Goal: Answer question/provide support

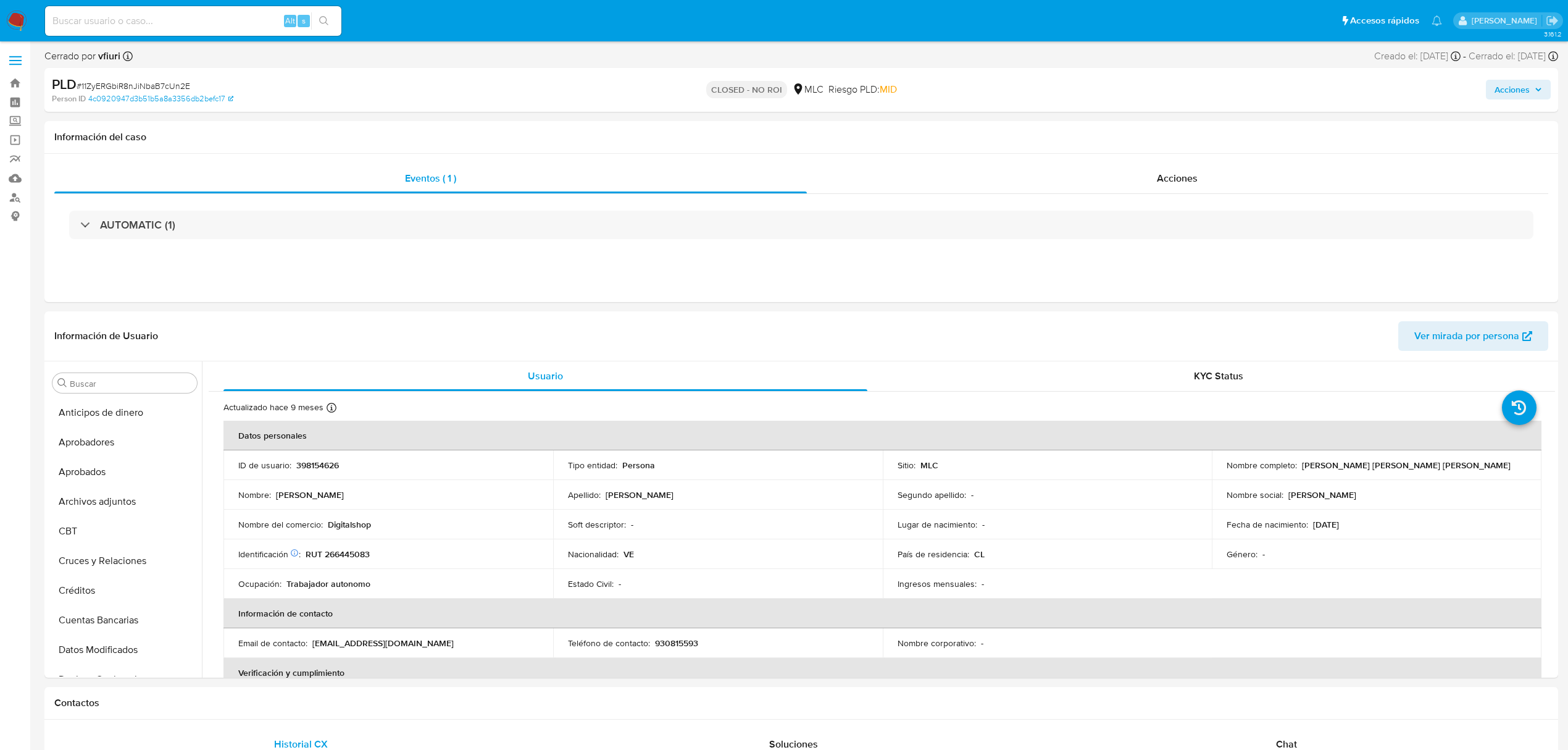
select select "10"
click at [6, 85] on link "Bandeja" at bounding box center [73, 83] width 147 height 20
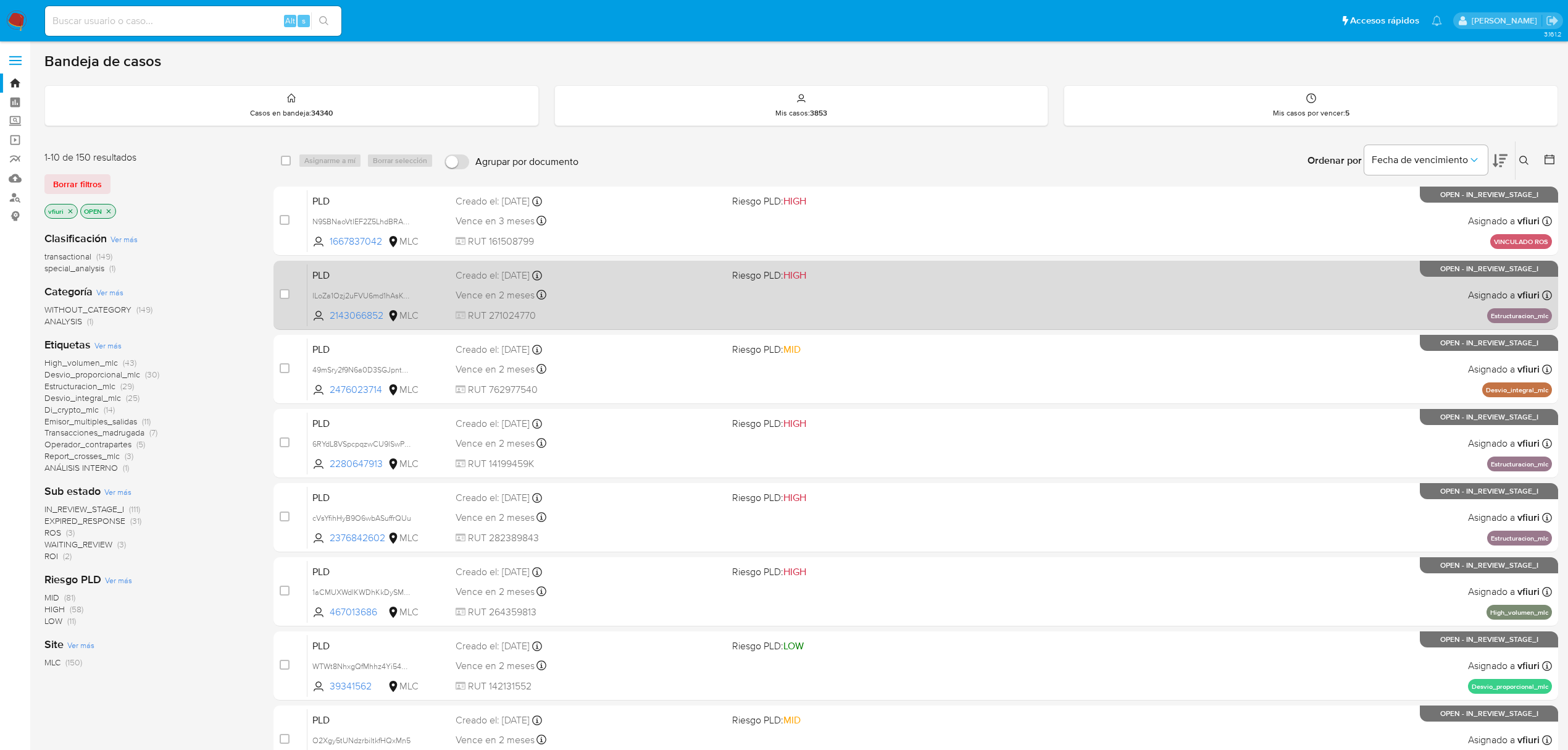
scroll to position [269, 0]
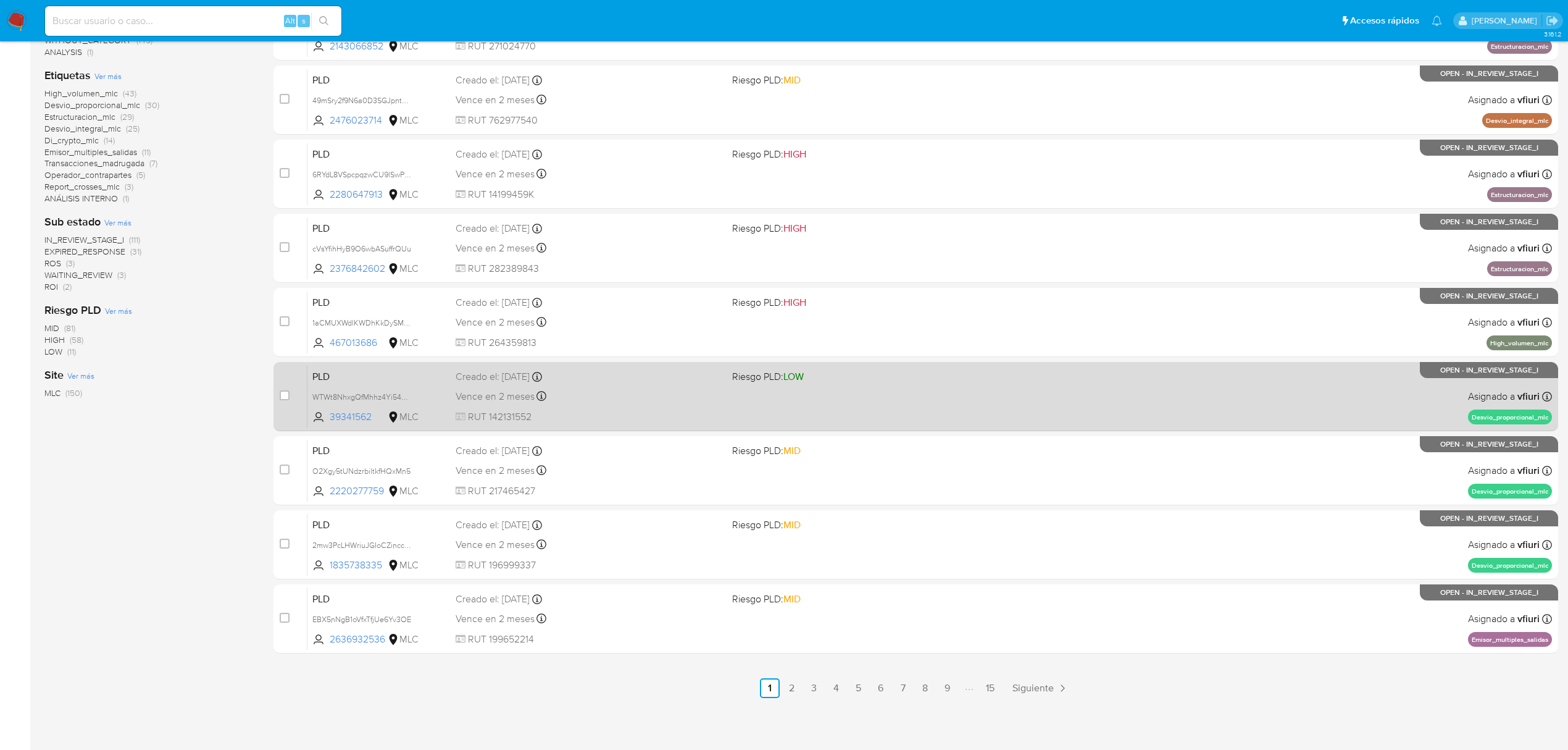
click at [980, 688] on link "15" at bounding box center [990, 688] width 20 height 20
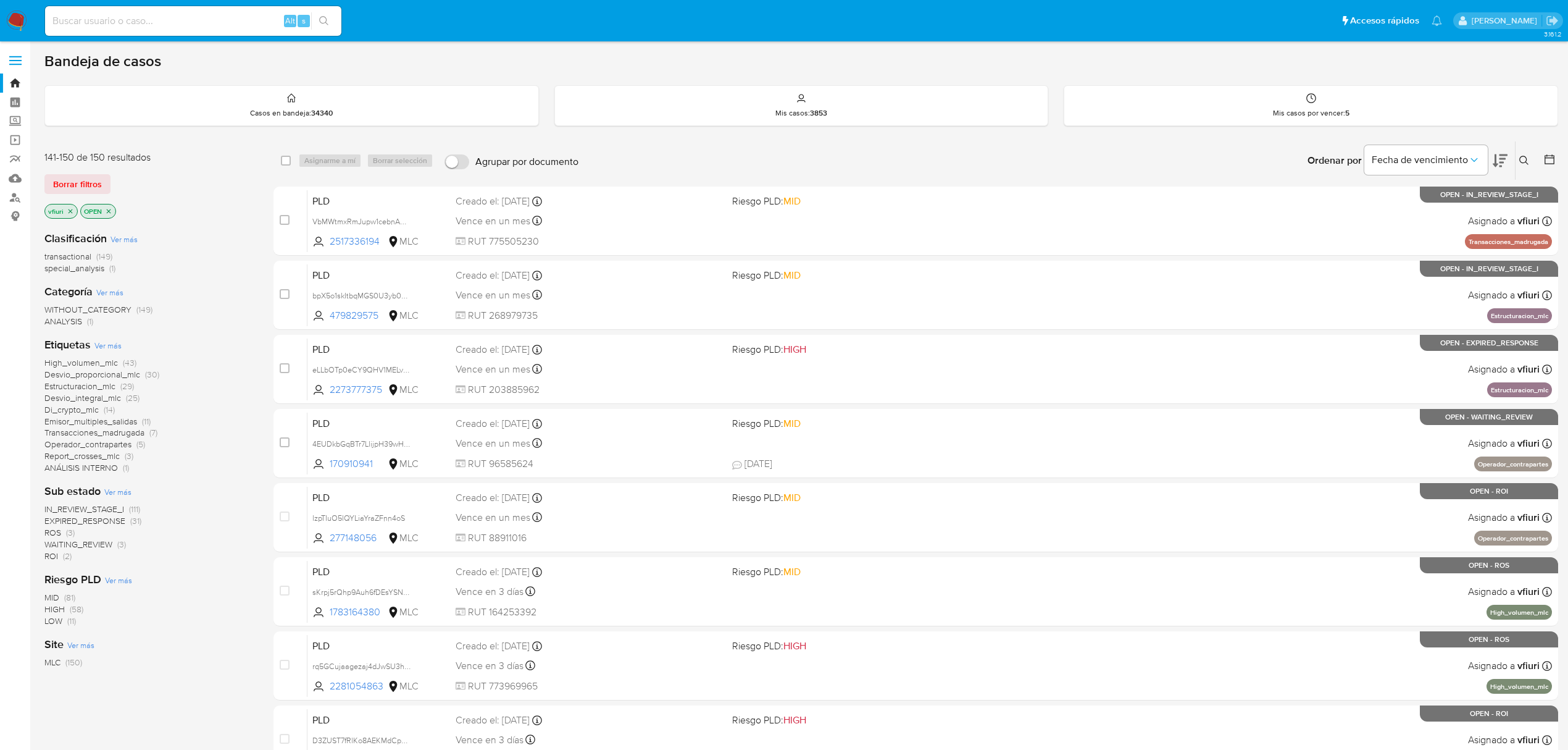
click at [1548, 166] on button at bounding box center [1550, 161] width 15 height 15
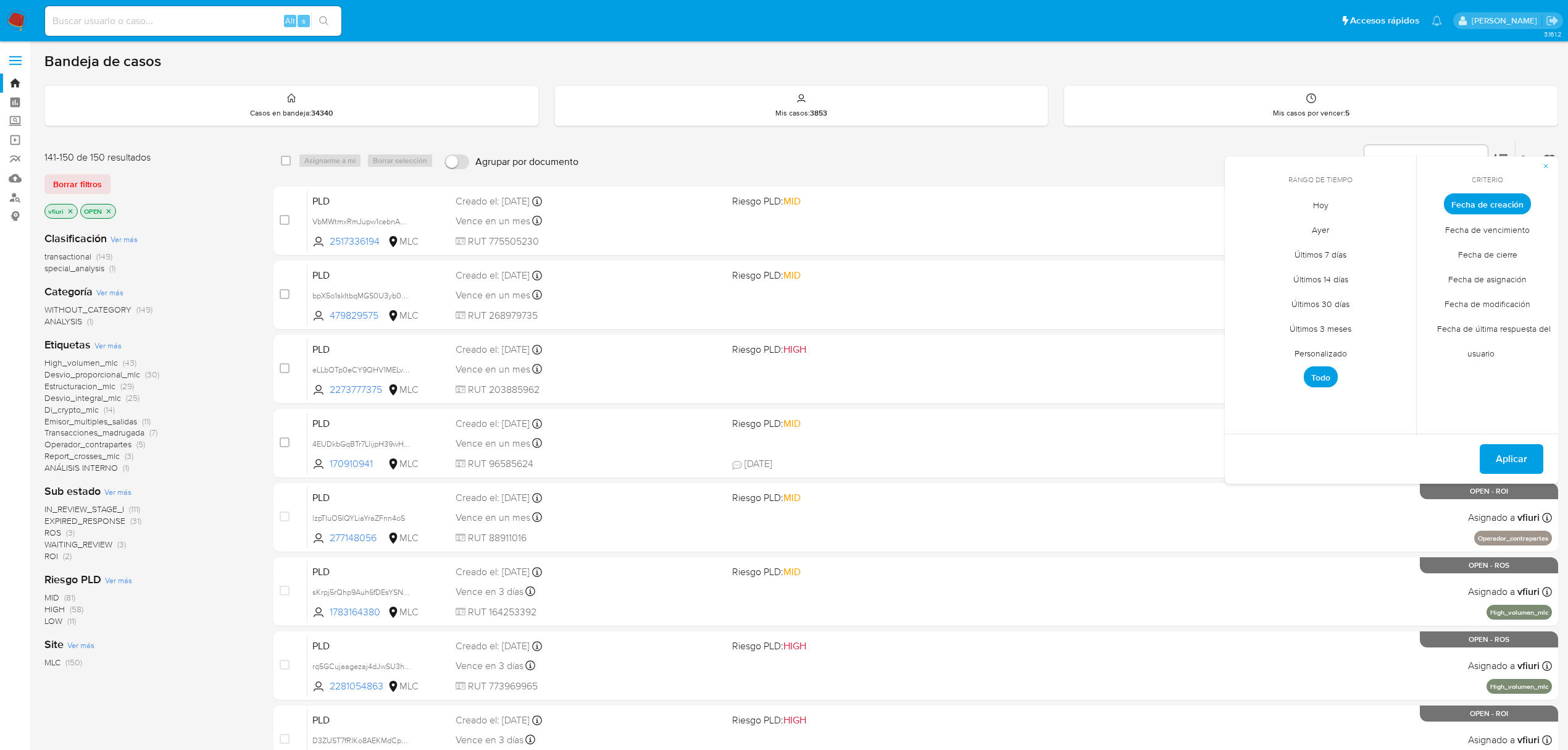
click at [1322, 352] on span "Personalizado" at bounding box center [1321, 353] width 78 height 25
click at [1245, 223] on icon "Mes anterior" at bounding box center [1243, 227] width 15 height 15
click at [1245, 225] on icon "Mes anterior" at bounding box center [1243, 227] width 15 height 15
click at [1363, 298] on button "12" at bounding box center [1369, 297] width 20 height 20
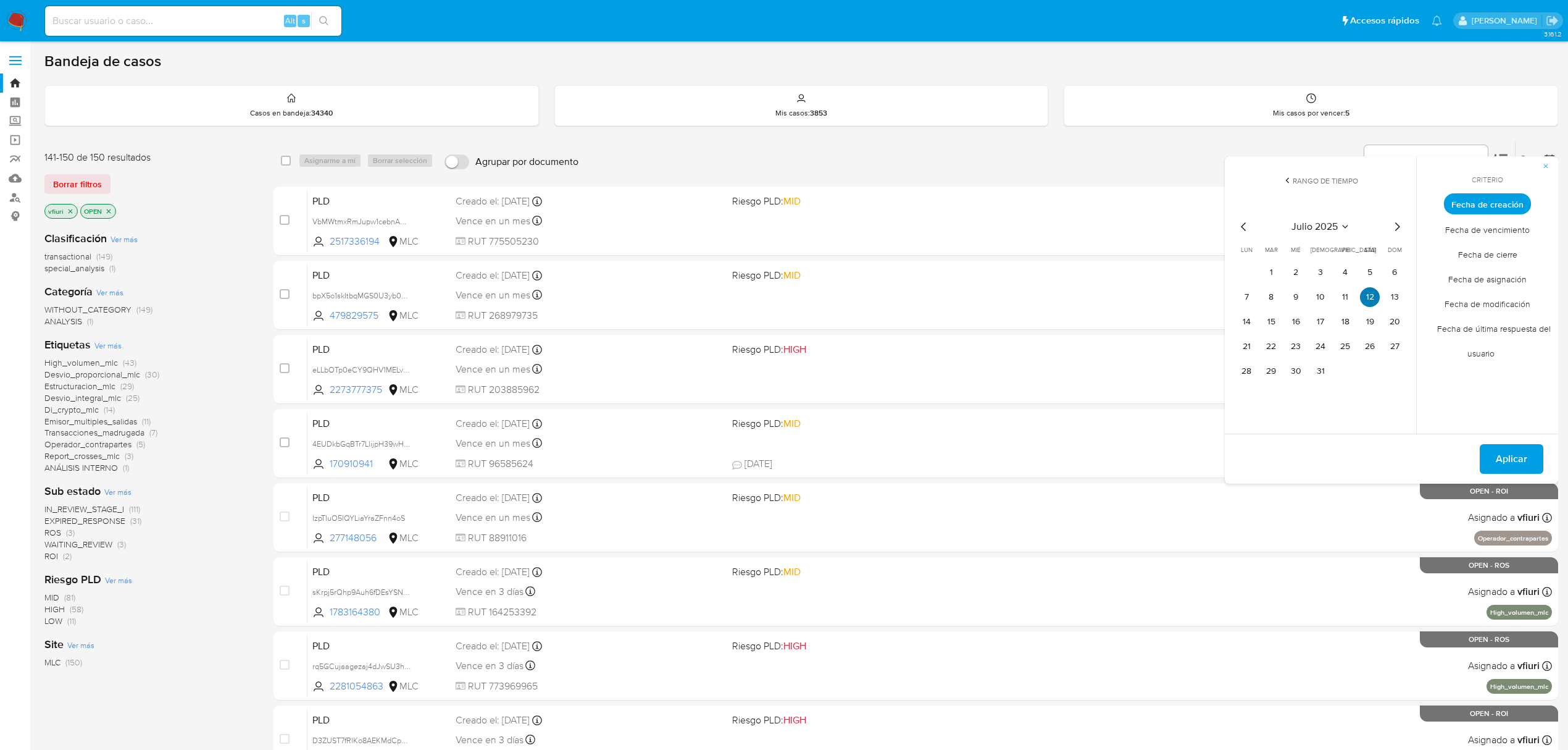
click at [1363, 298] on button "12" at bounding box center [1369, 297] width 20 height 20
click at [1502, 454] on span "Aplicar" at bounding box center [1511, 458] width 32 height 27
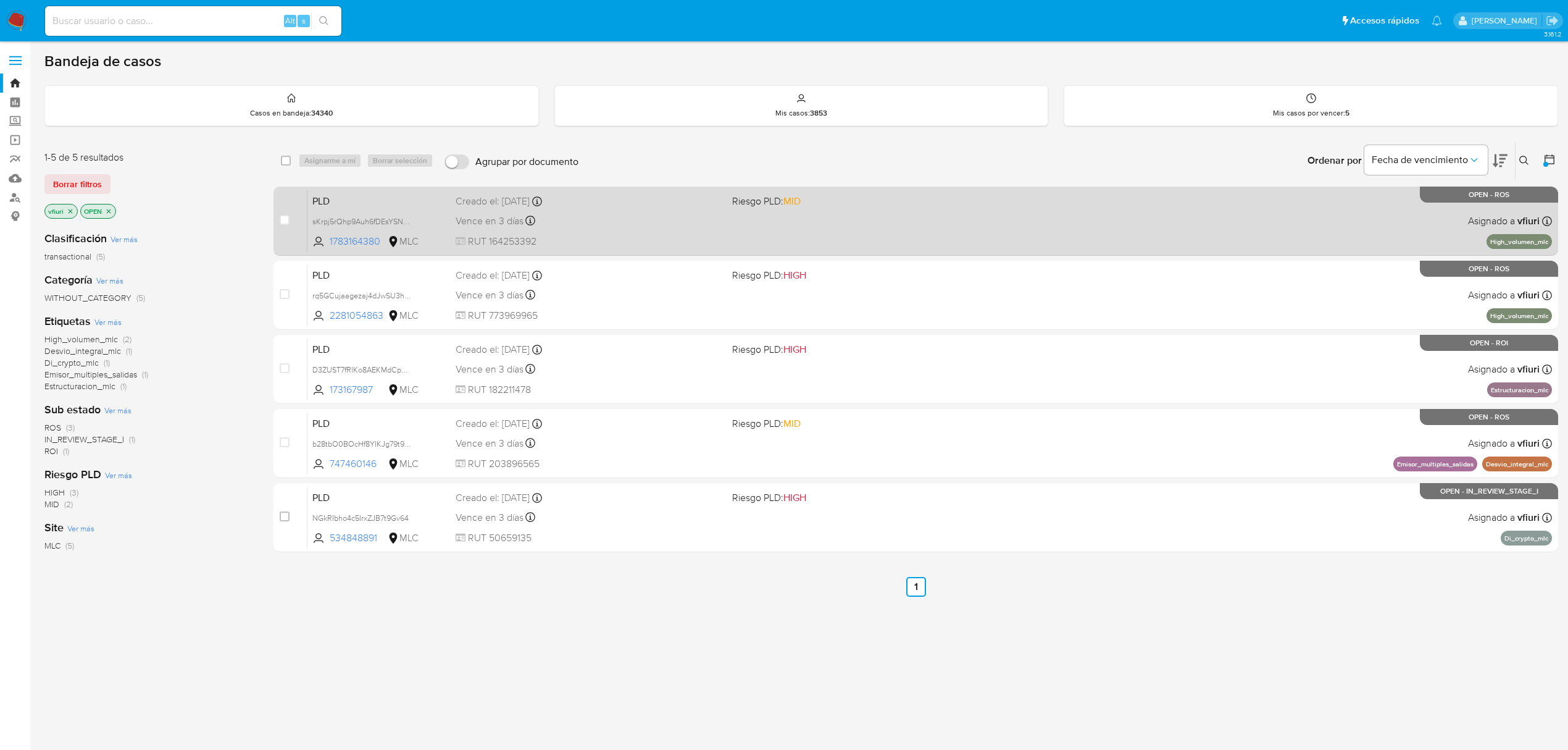
click at [697, 210] on div "PLD sKrpj5rQhp9Auh6fDEsYSN96 1783164380 MLC Riesgo PLD: MID Creado el: 12/07/20…" at bounding box center [929, 221] width 1244 height 62
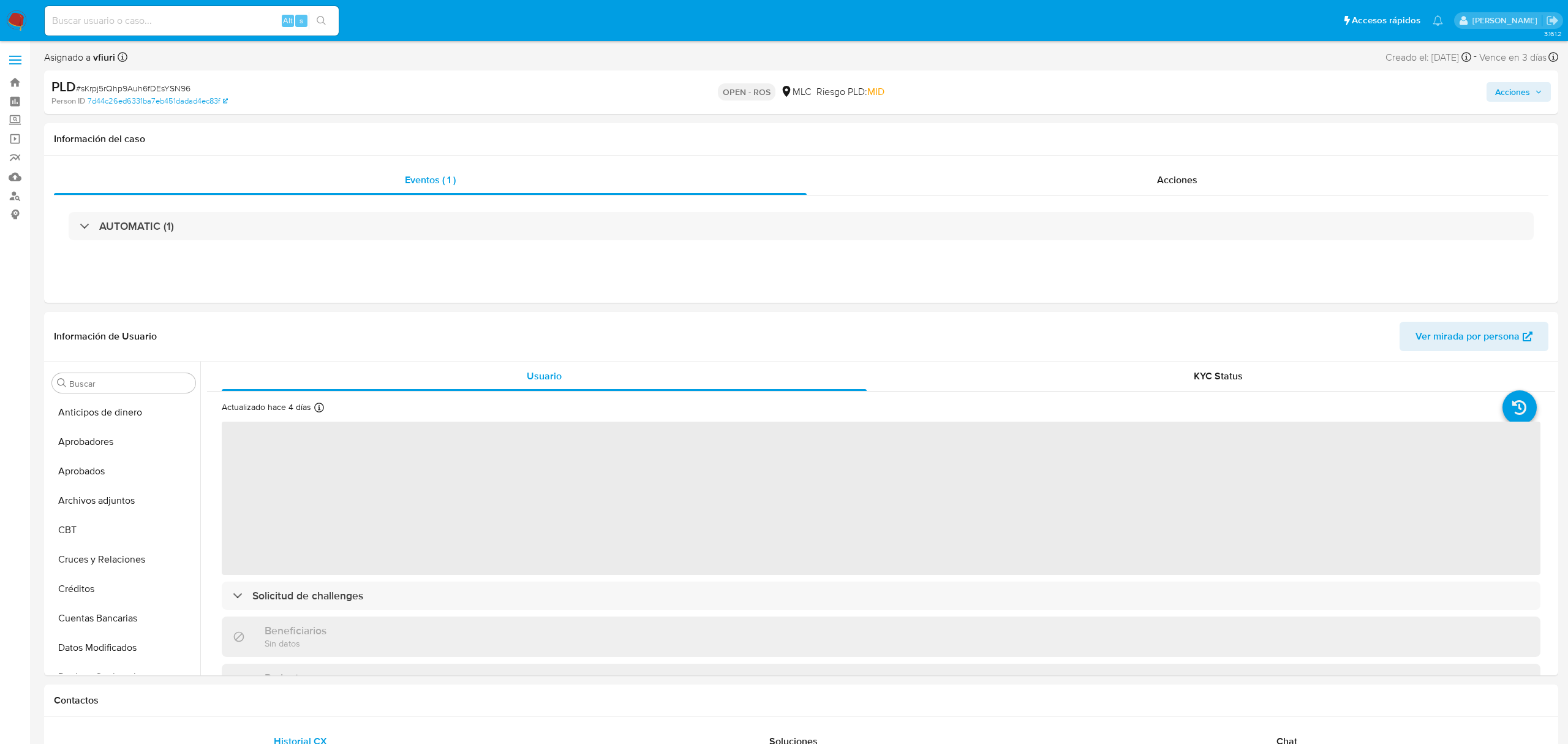
select select "10"
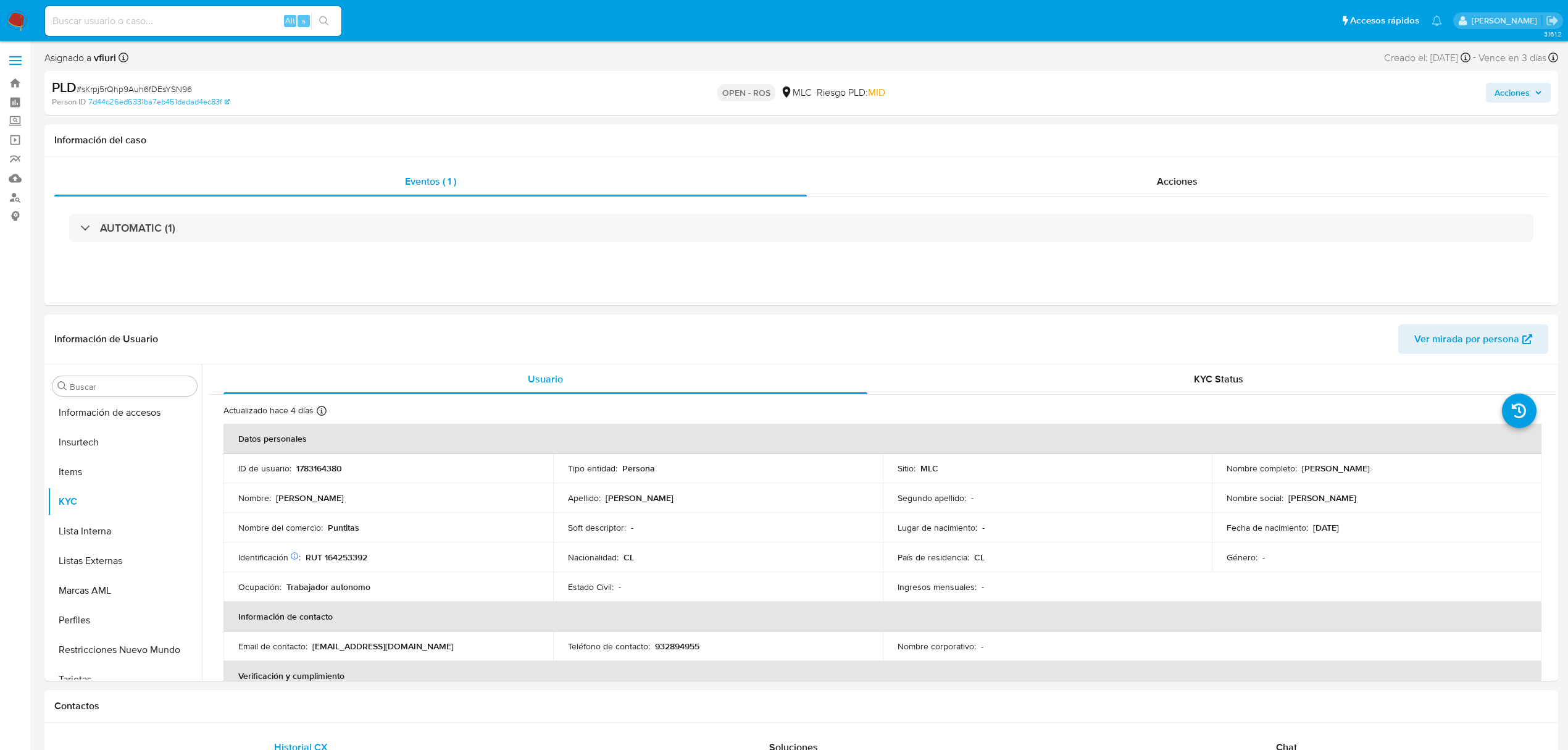
scroll to position [581, 0]
click at [328, 465] on p "1783164380" at bounding box center [319, 468] width 46 height 11
copy p "1783164380"
click at [1181, 179] on span "Acciones" at bounding box center [1177, 181] width 41 height 14
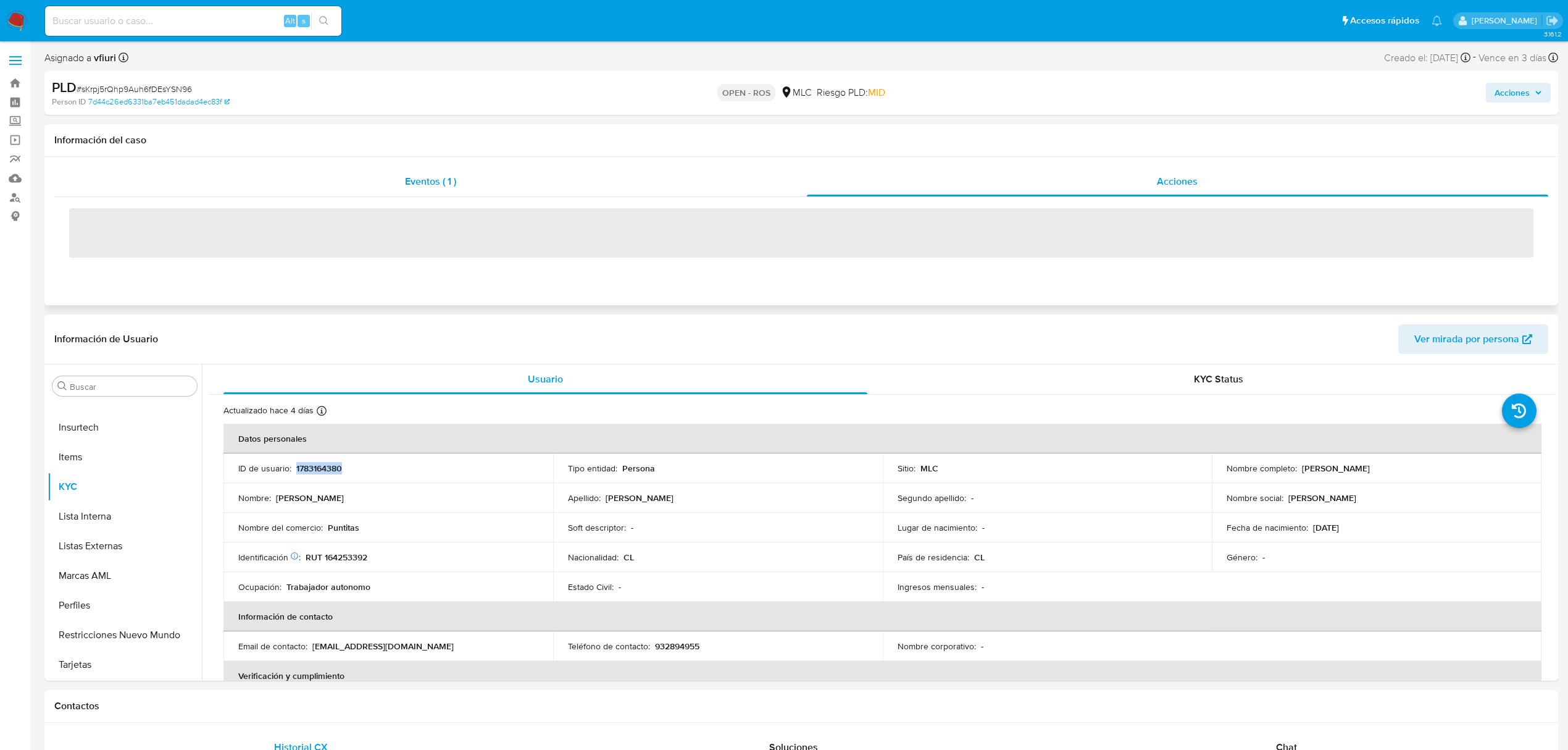
click at [365, 183] on div "Eventos ( 1 )" at bounding box center [430, 181] width 752 height 30
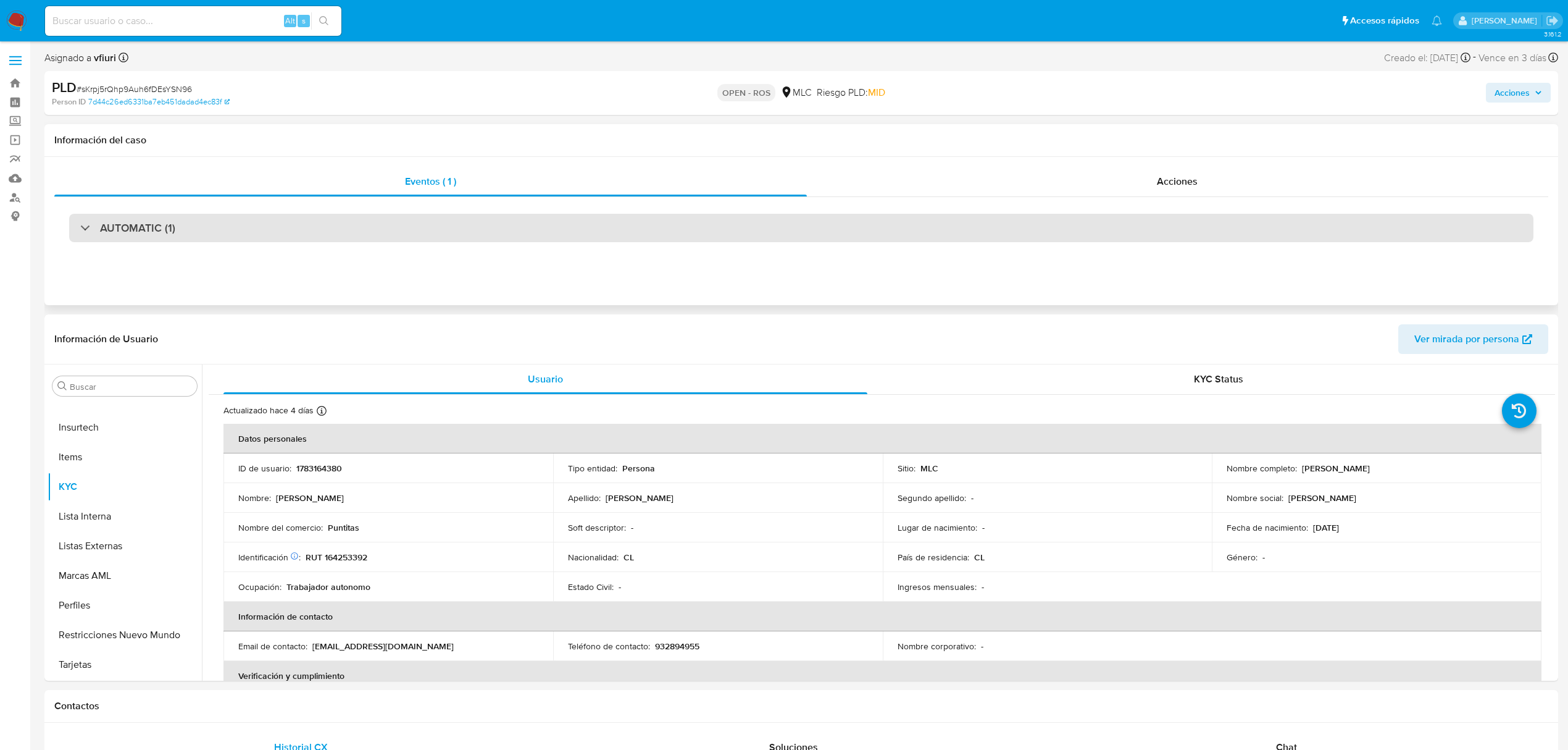
click at [258, 231] on div "AUTOMATIC (1)" at bounding box center [801, 228] width 1464 height 29
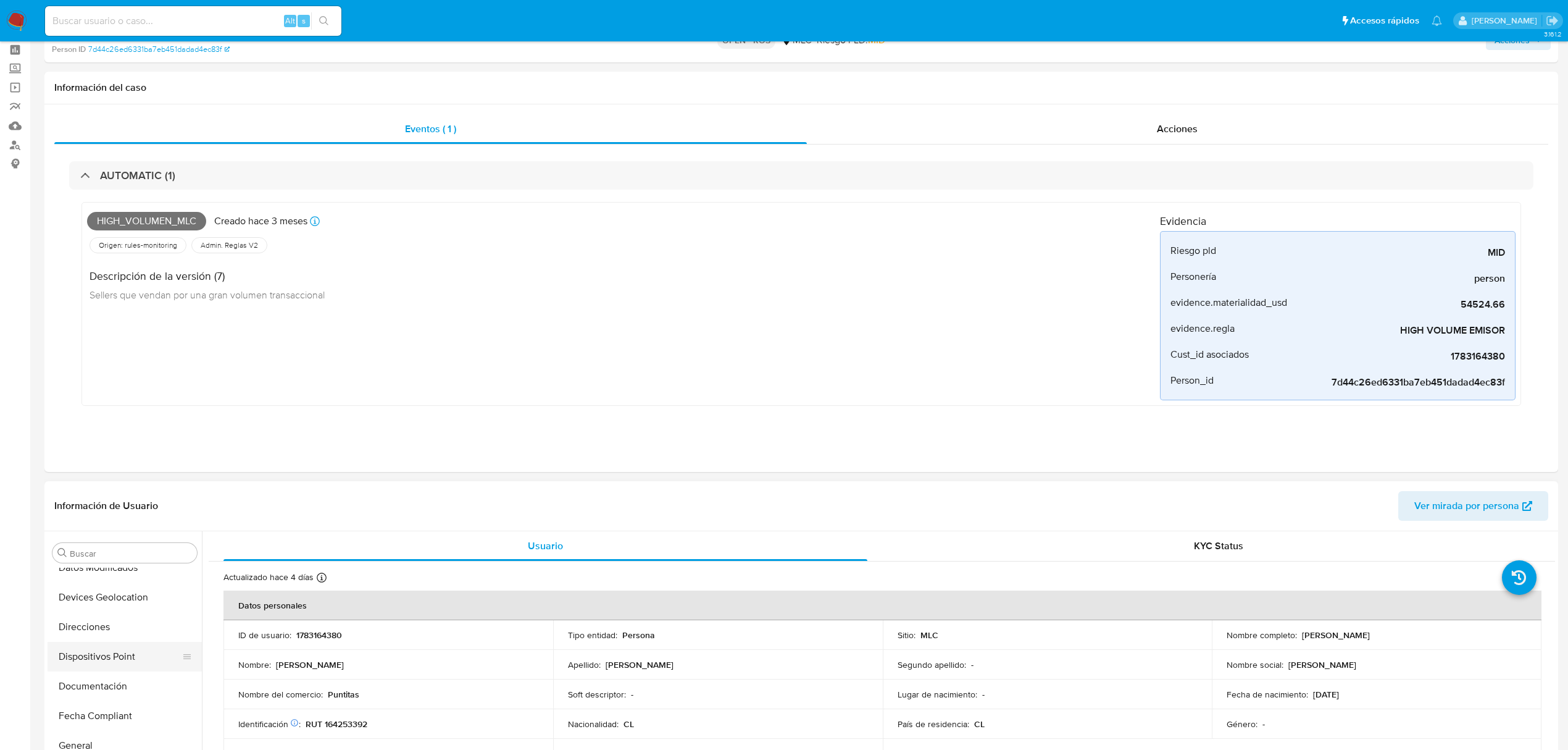
scroll to position [82, 0]
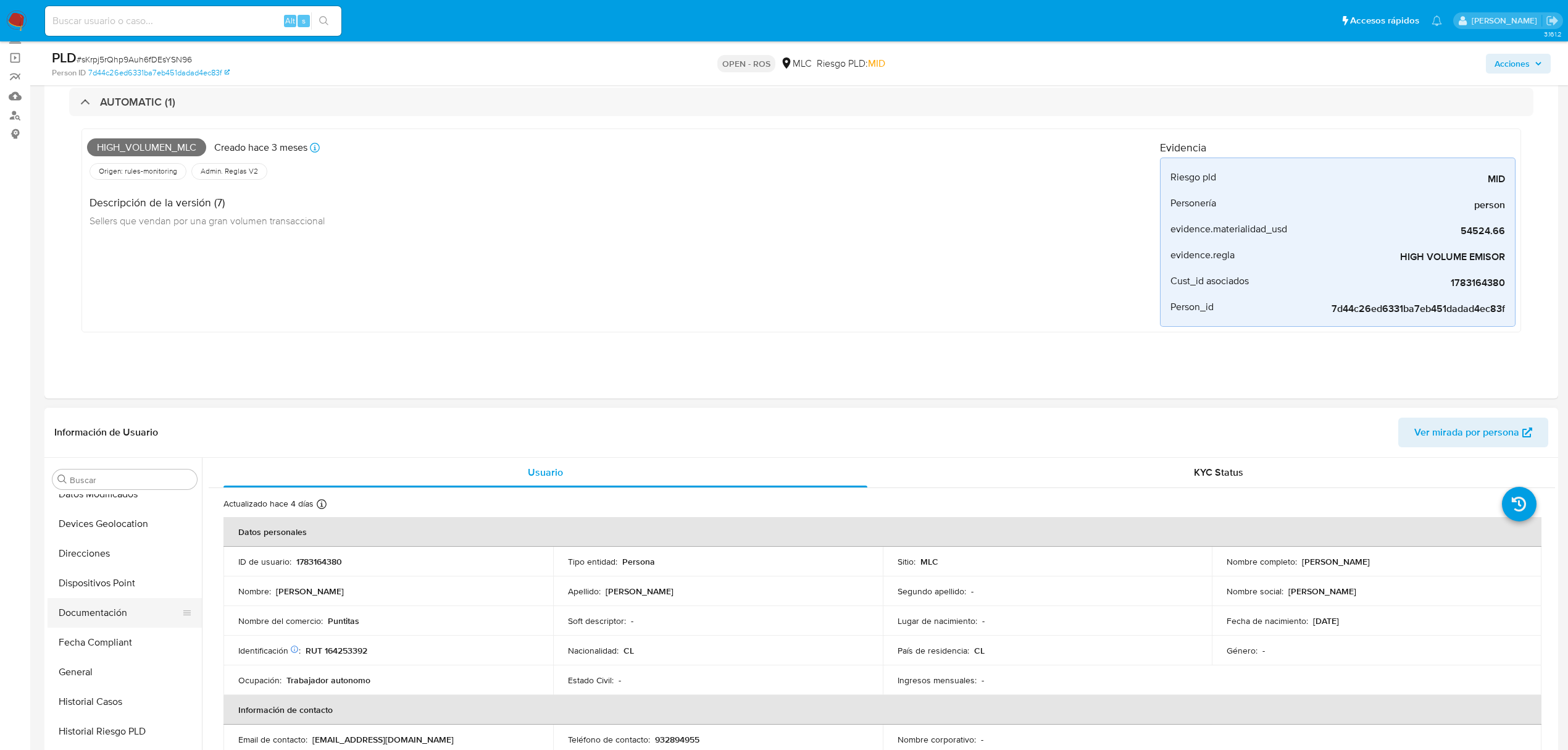
click at [114, 622] on button "Documentación" at bounding box center [119, 612] width 144 height 30
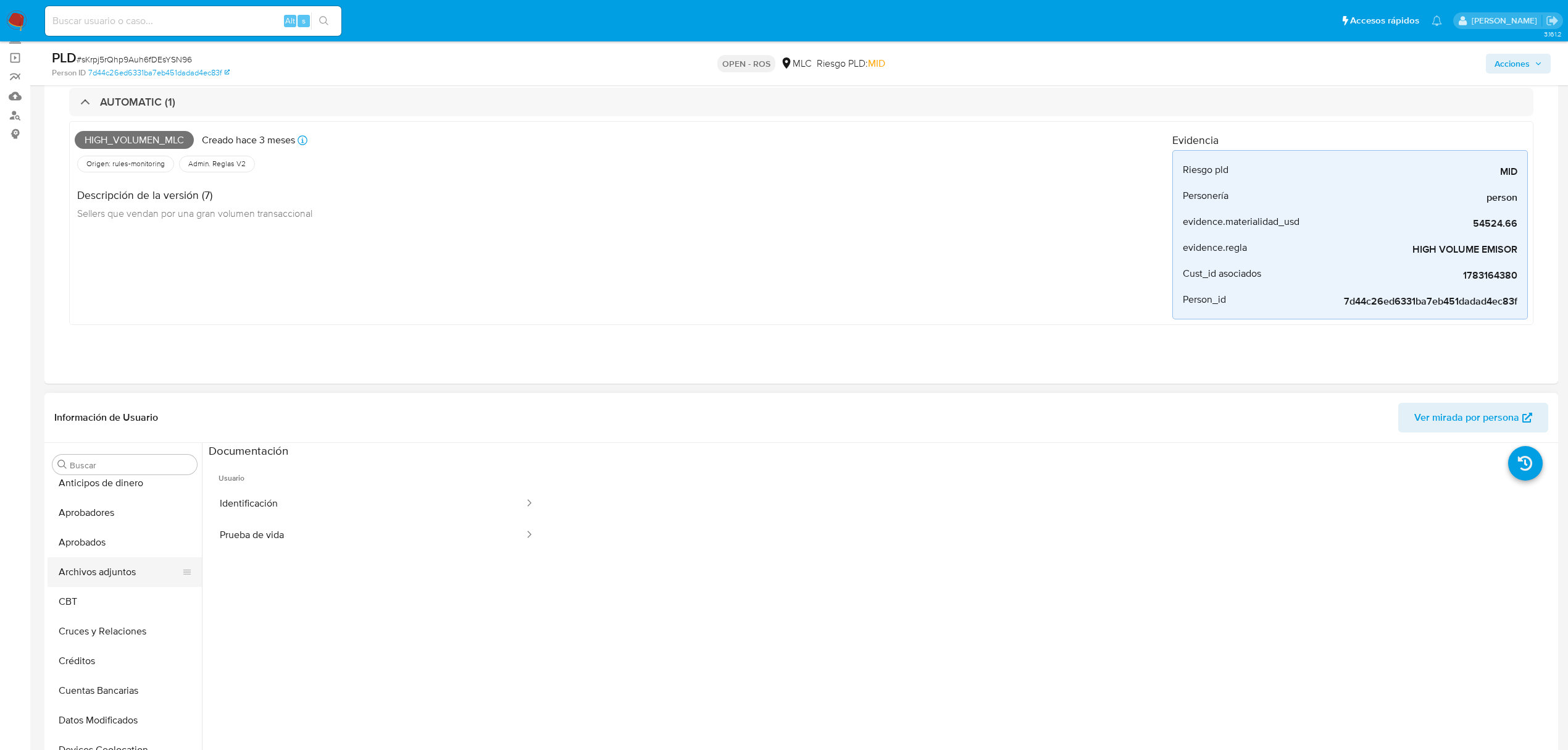
scroll to position [5, 0]
click at [75, 572] on button "Archivos adjuntos" at bounding box center [119, 578] width 144 height 30
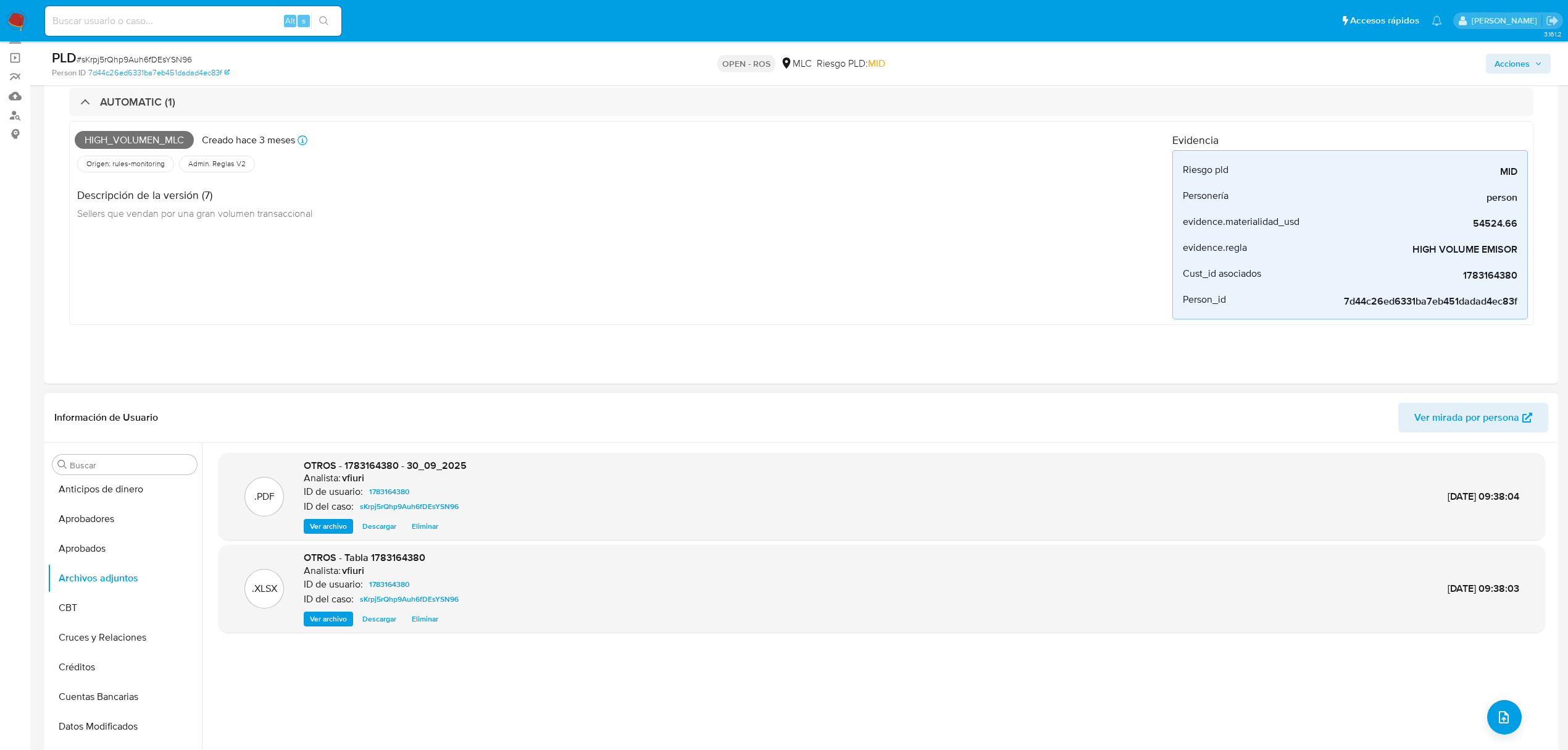
click at [321, 528] on span "Ver archivo" at bounding box center [328, 526] width 37 height 12
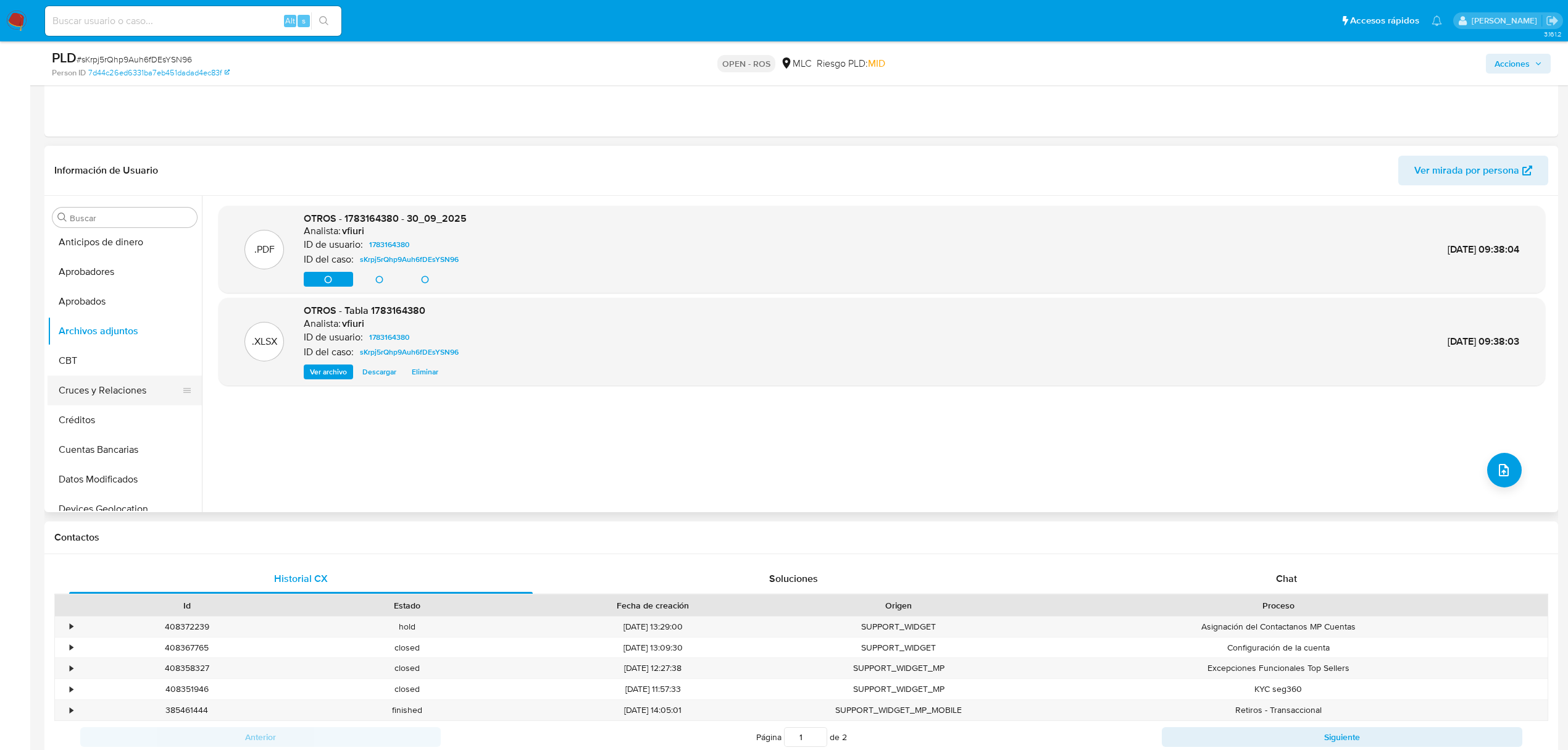
scroll to position [499, 0]
click at [77, 406] on button "KYC" at bounding box center [119, 400] width 144 height 30
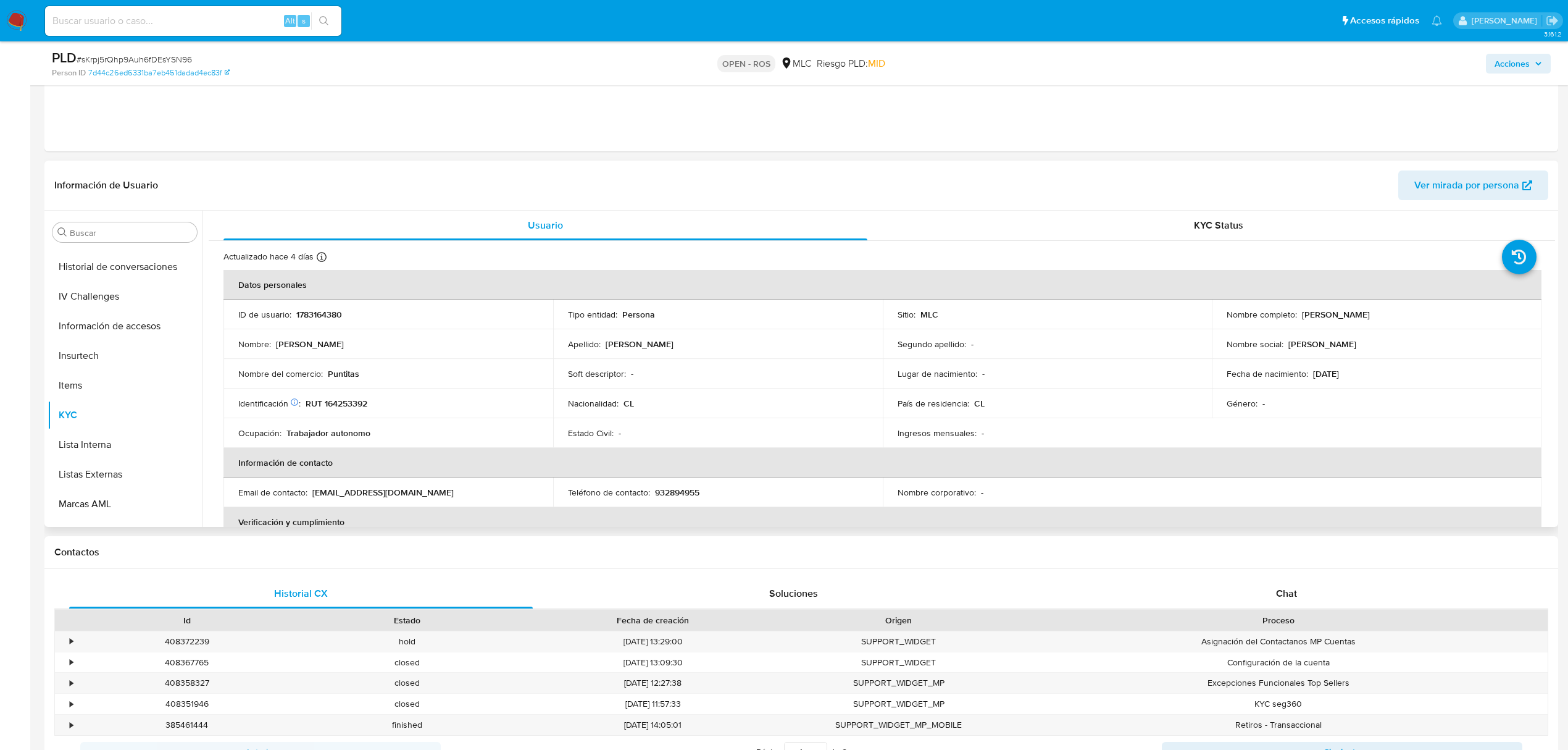
drag, startPoint x: 1297, startPoint y: 318, endPoint x: 1403, endPoint y: 316, distance: 106.0
click at [1403, 316] on div "Nombre completo : Leslie Vanessa Brito Rivera" at bounding box center [1376, 315] width 300 height 11
copy p "Leslie Vanessa Brito Rivera"
click at [359, 405] on p "RUT 164253392" at bounding box center [336, 403] width 61 height 11
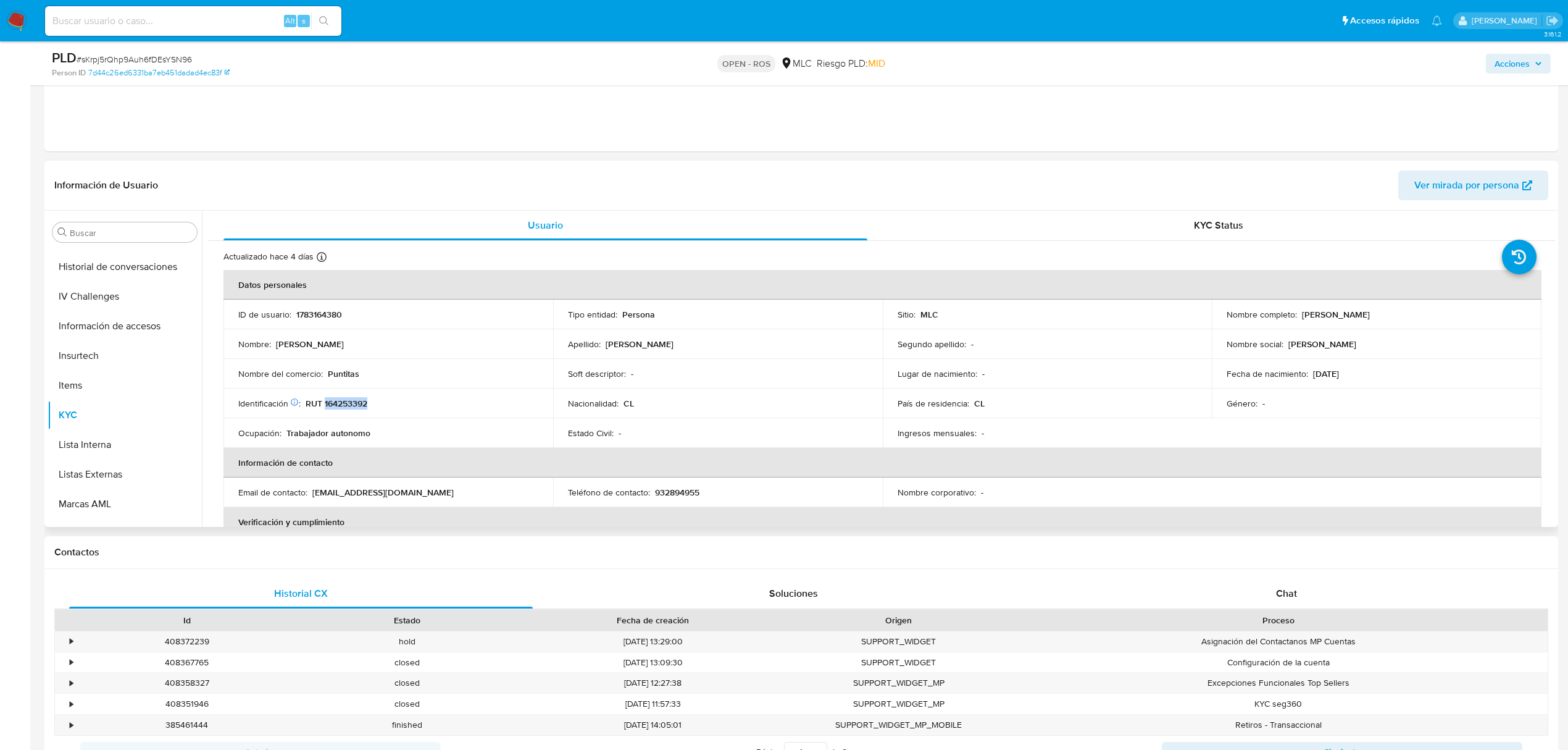
copy p "164253392"
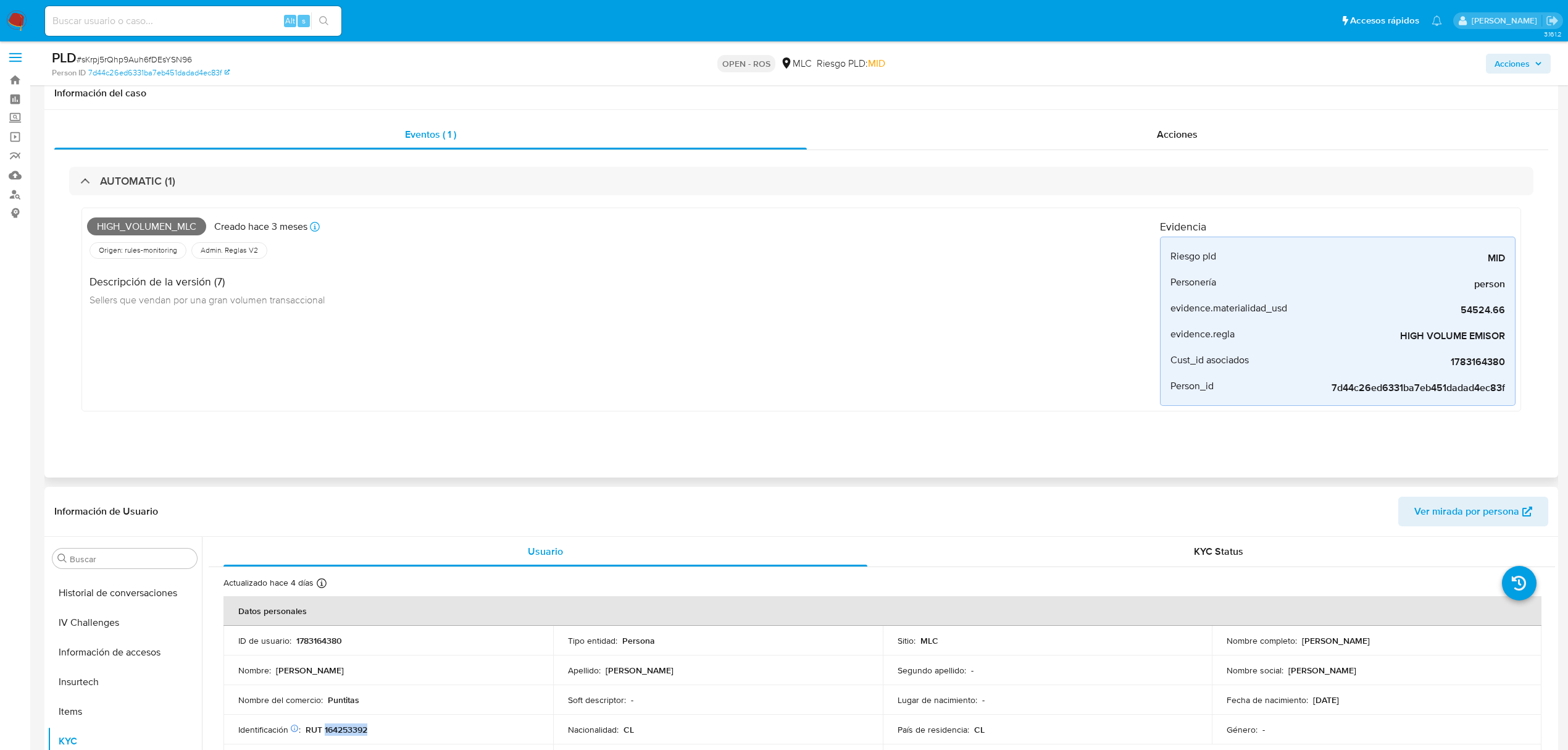
scroll to position [0, 0]
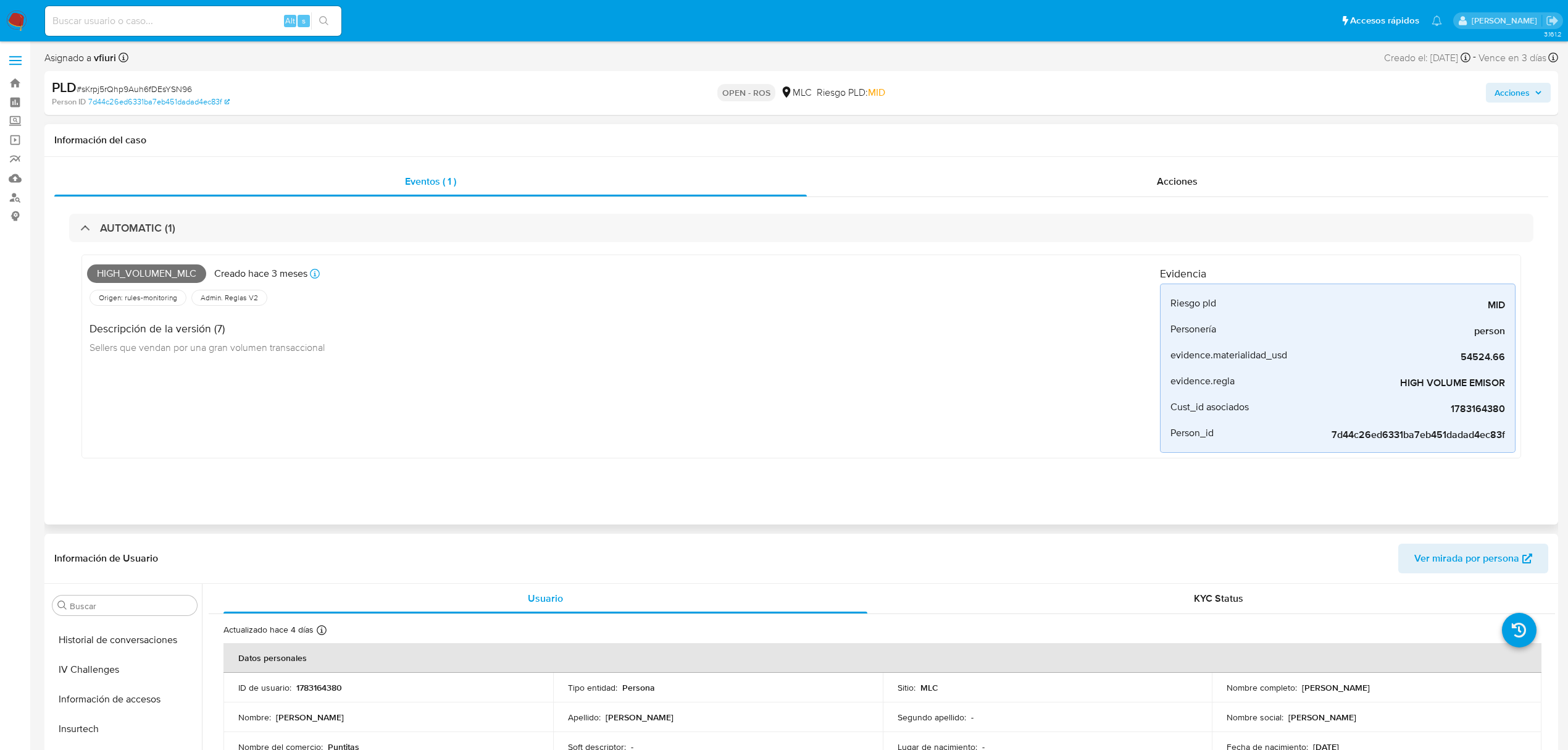
click at [163, 276] on span "High_volumen_mlc" at bounding box center [147, 274] width 119 height 19
copy span "High_volumen_mlc"
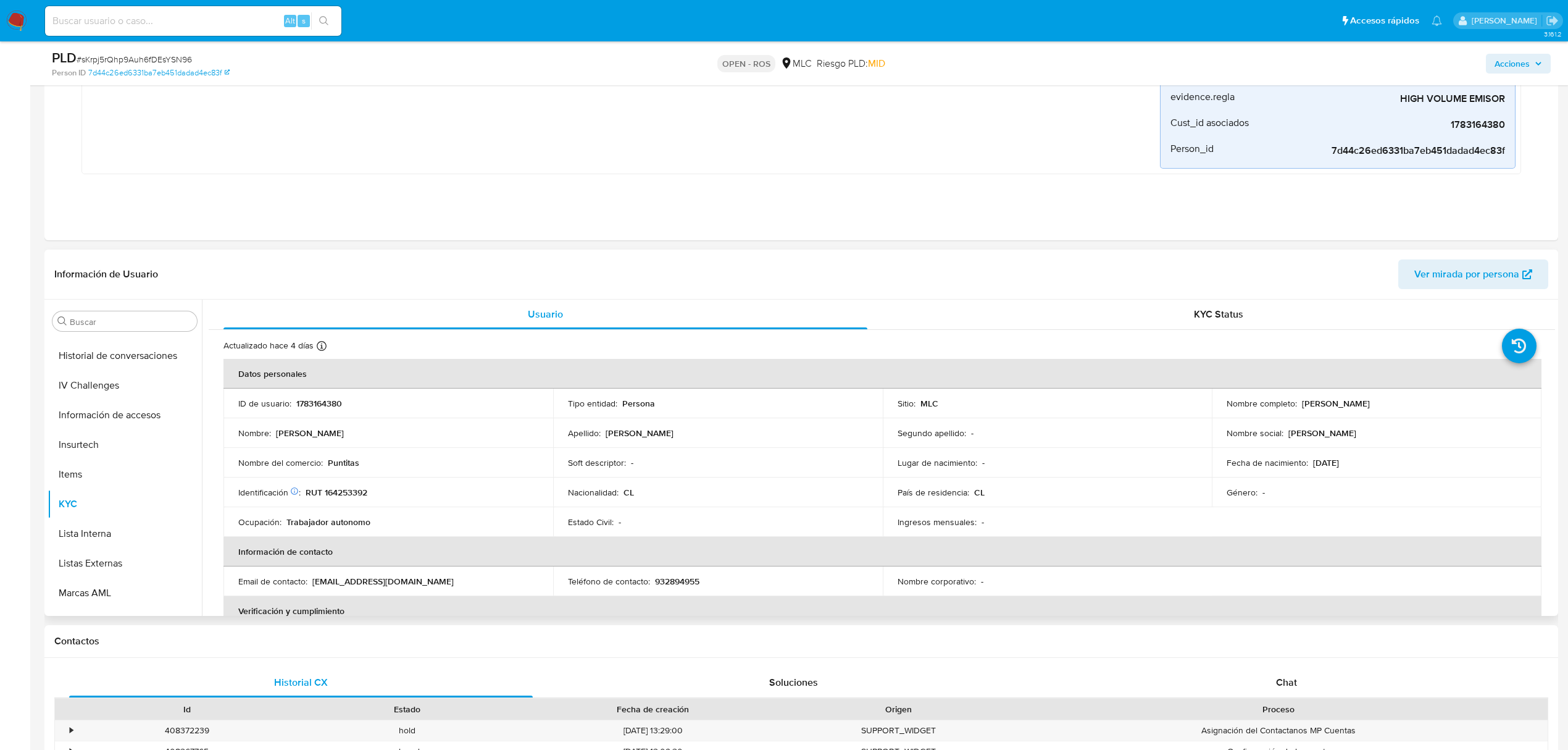
scroll to position [247, 0]
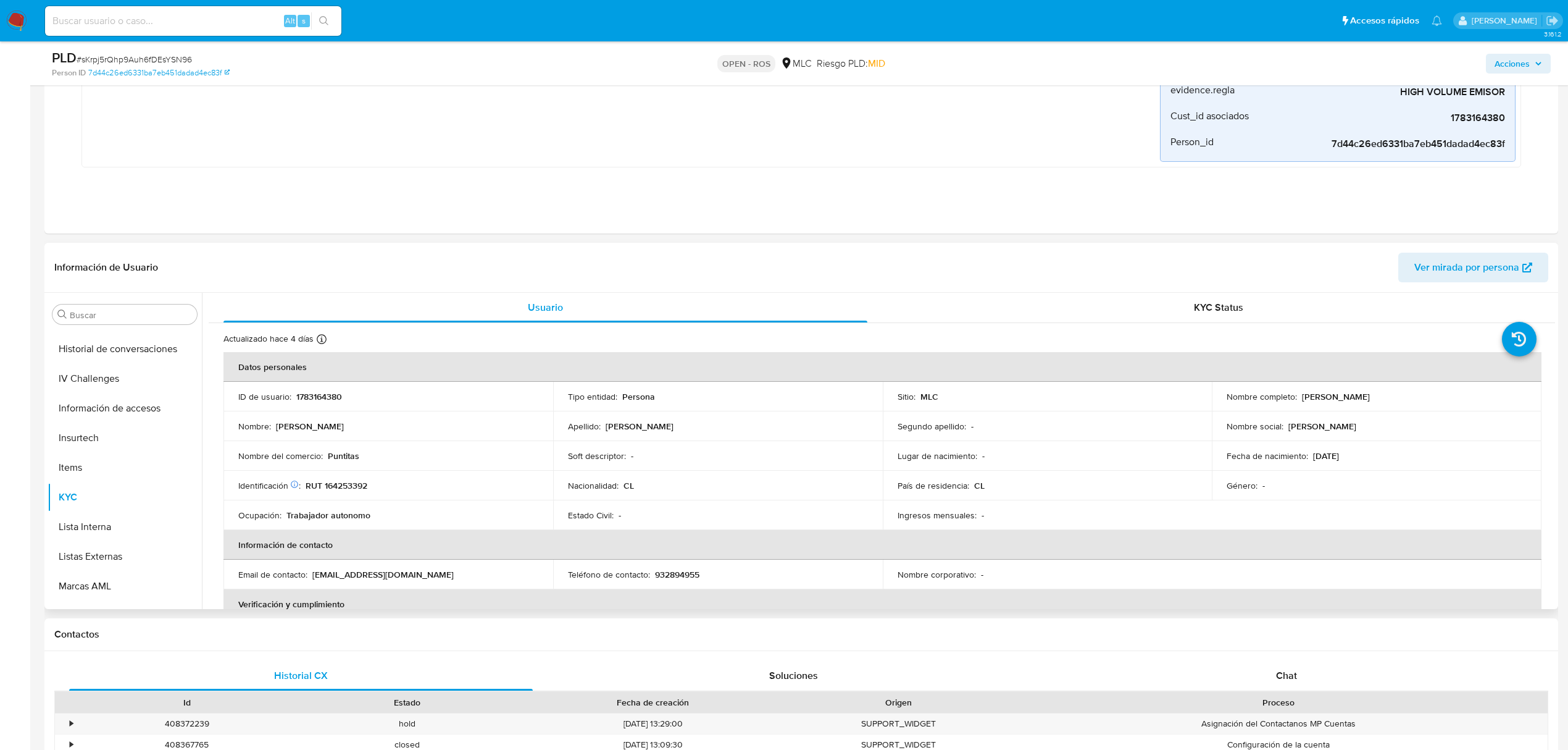
click at [350, 491] on p "RUT 164253392" at bounding box center [336, 486] width 61 height 11
copy p "164253392"
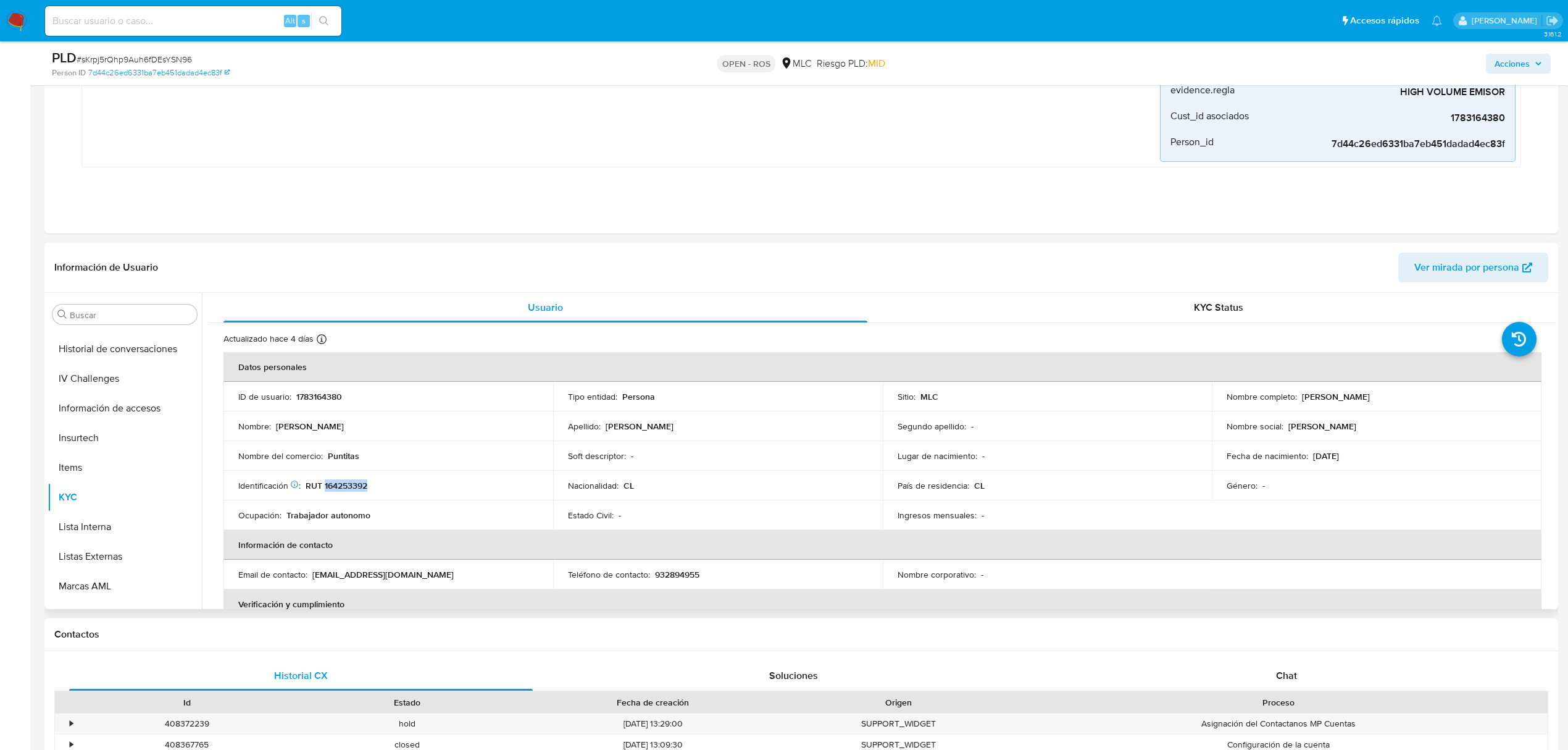
drag, startPoint x: 1297, startPoint y: 397, endPoint x: 1404, endPoint y: 388, distance: 107.4
click at [1404, 388] on td "Nombre completo : Leslie Vanessa Brito Rivera" at bounding box center [1376, 396] width 329 height 30
copy p "Leslie Vanessa Brito Rivera"
click at [312, 401] on p "1783164380" at bounding box center [319, 396] width 46 height 11
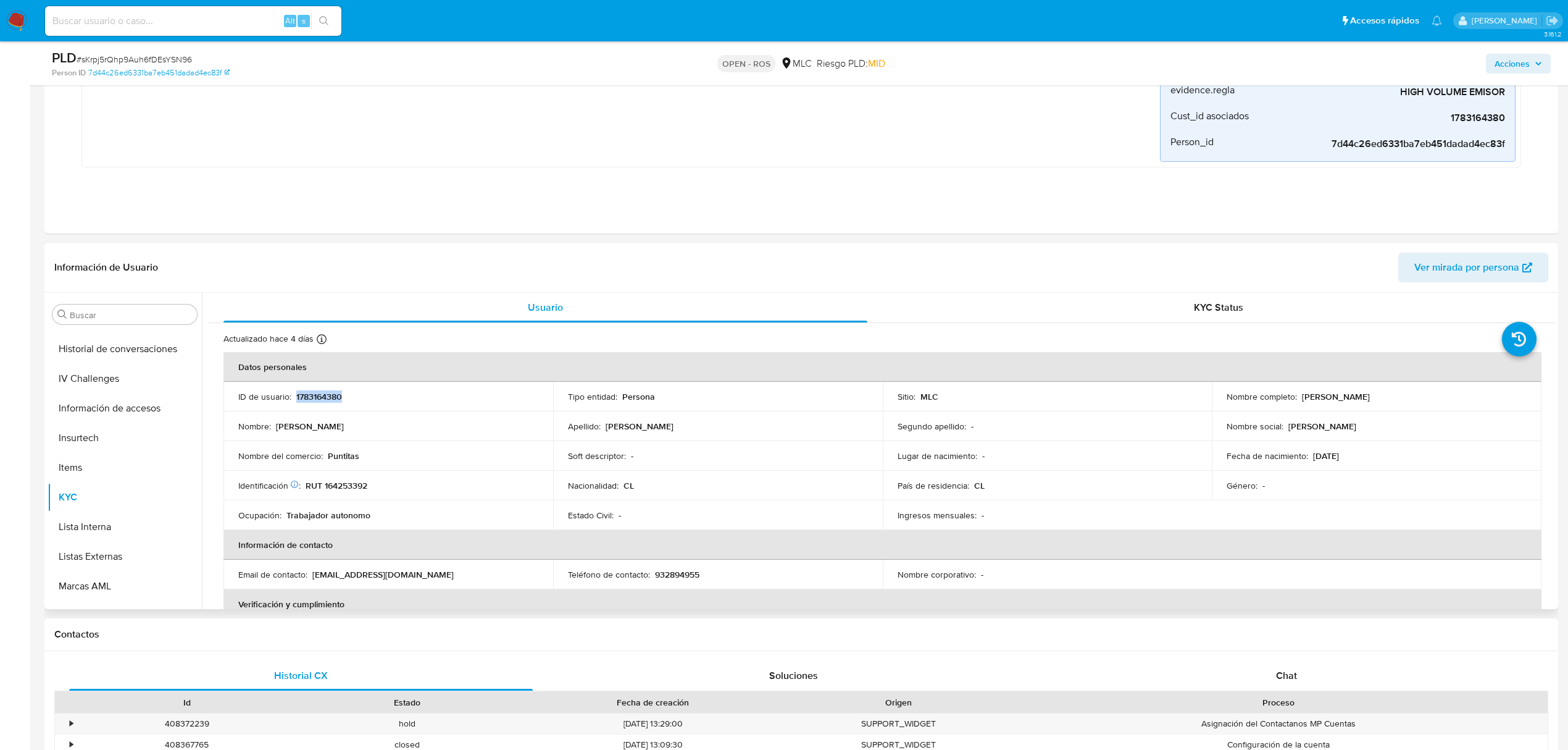
copy p "1783164380"
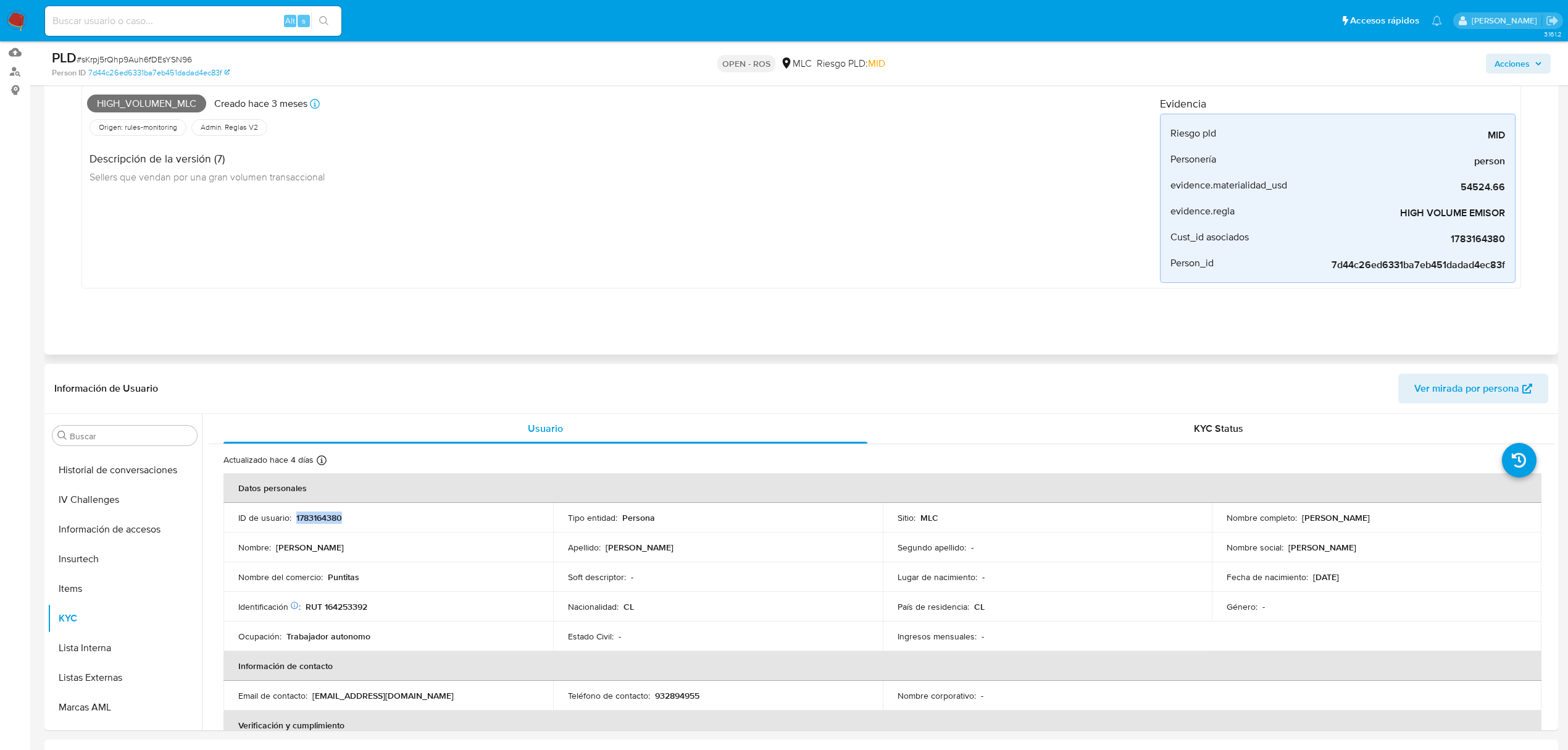
scroll to position [0, 0]
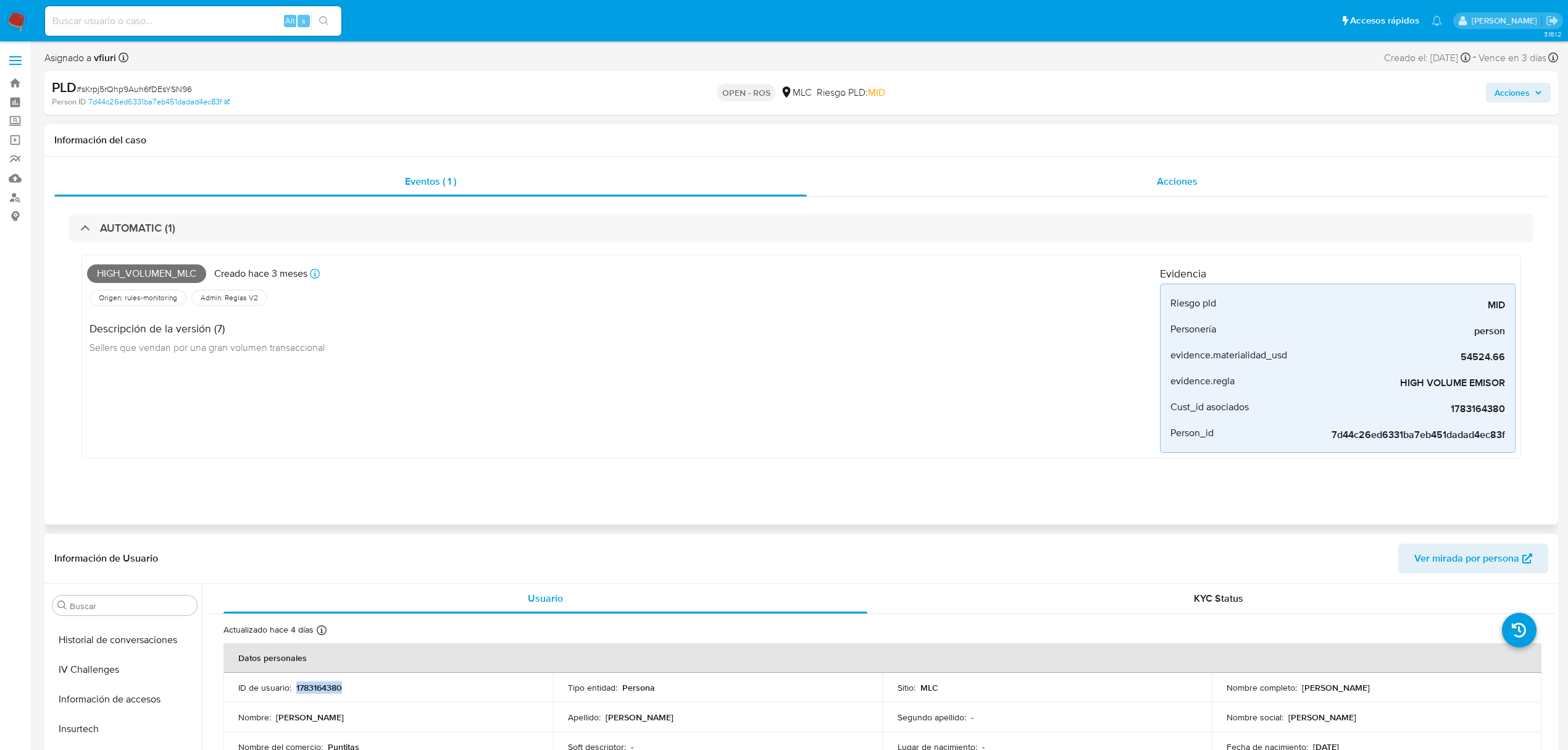
click at [1110, 179] on div "Acciones" at bounding box center [1177, 181] width 742 height 30
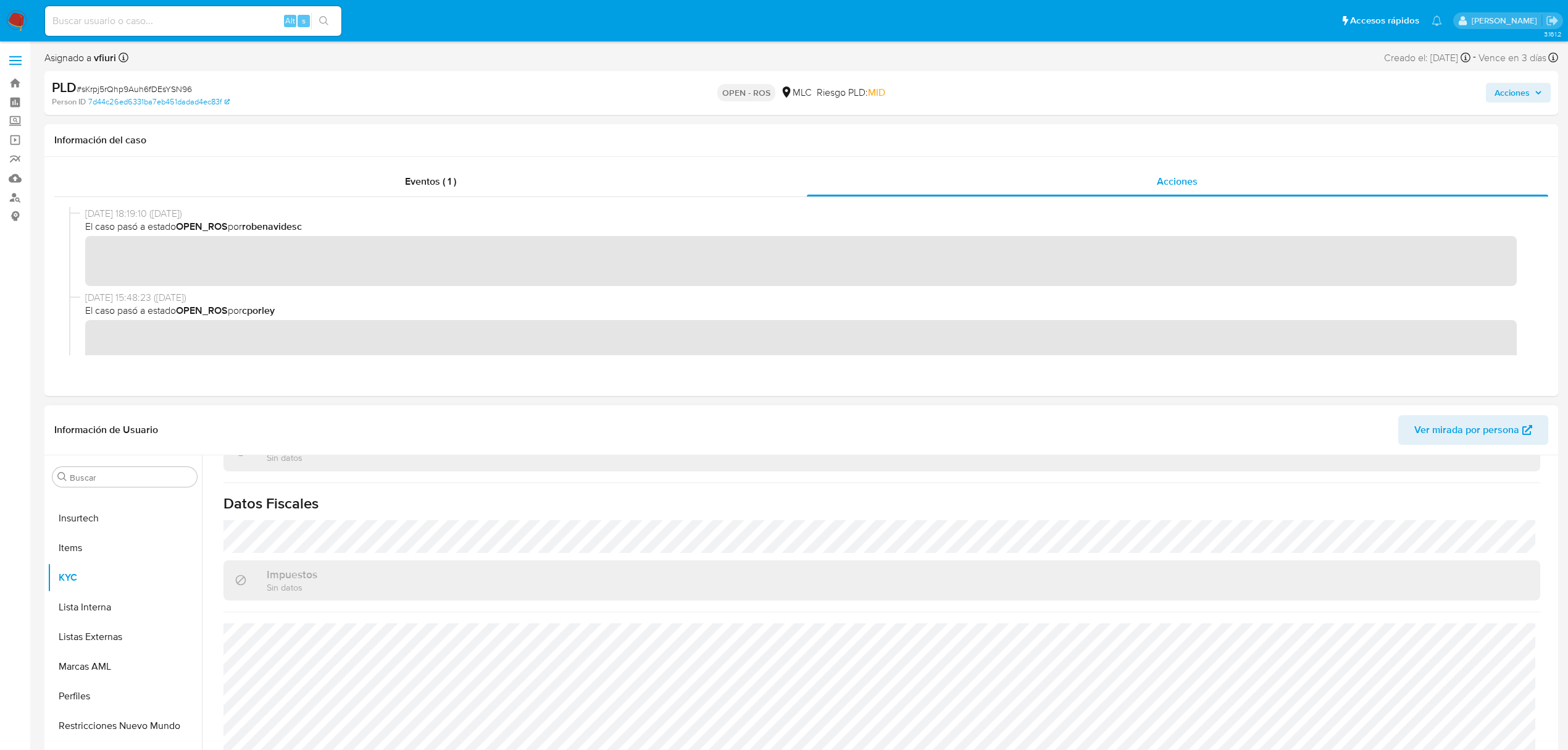
scroll to position [669, 0]
click at [166, 94] on span "# sKrpj5rQhp9Auh6fDEsYSN96" at bounding box center [134, 88] width 115 height 12
copy span "sKrpj5rQhp9Auh6fDEsYSN96"
click at [968, 297] on span "02/10/2025 15:48:23 (hace 5 días)" at bounding box center [807, 298] width 1443 height 14
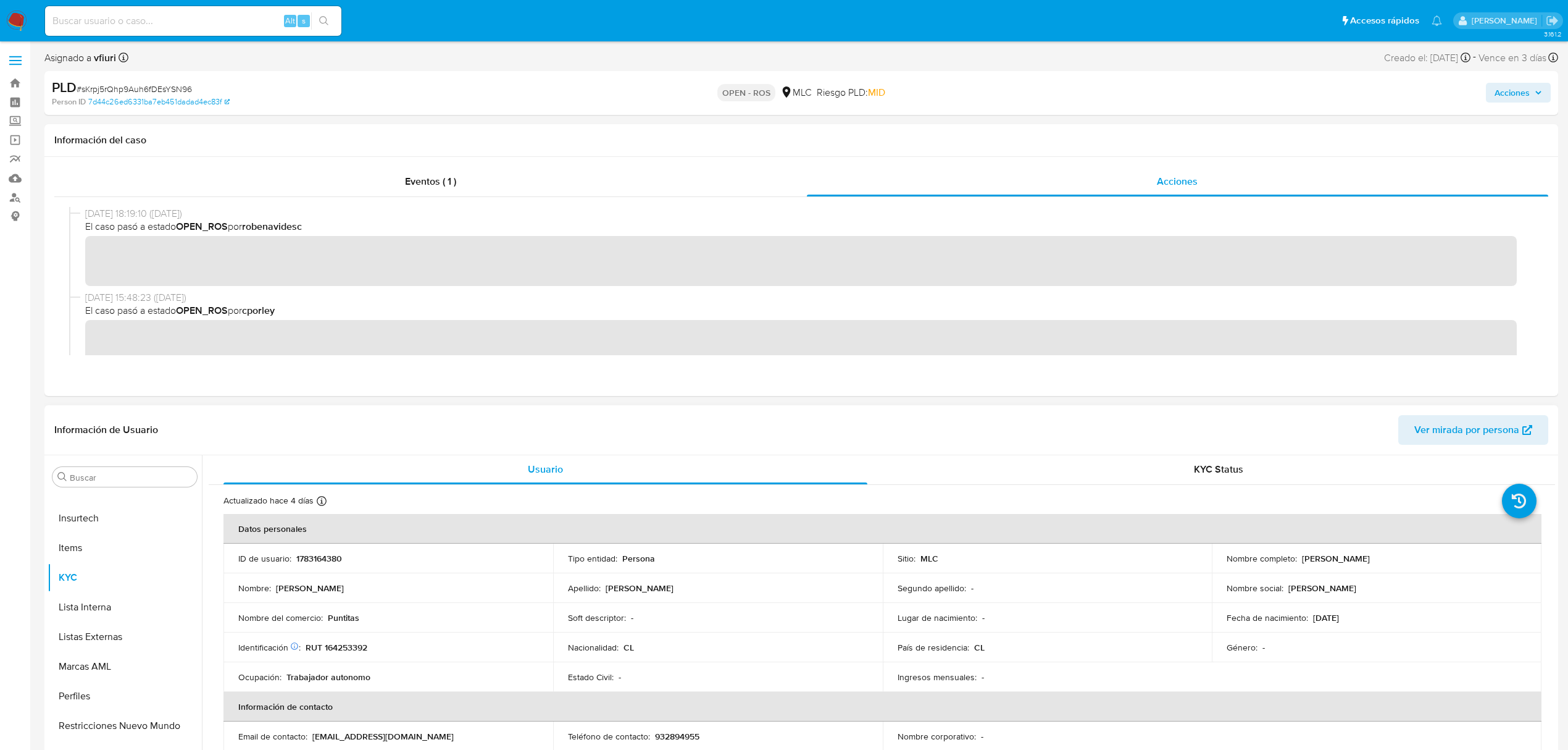
scroll to position [0, 0]
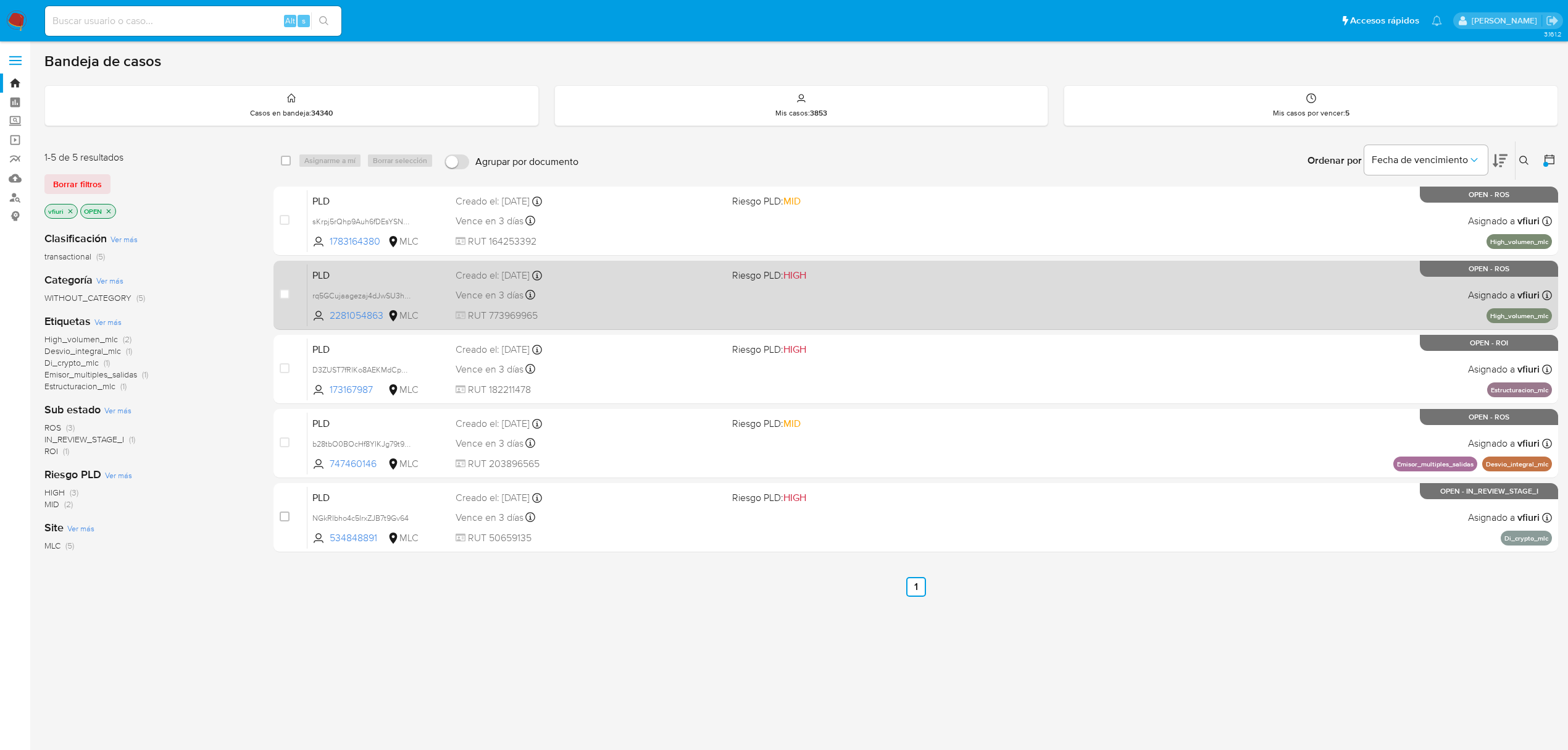
click at [663, 295] on div "Vence en 3 días Vence el 10/10/2025 16:08:24" at bounding box center [589, 295] width 267 height 17
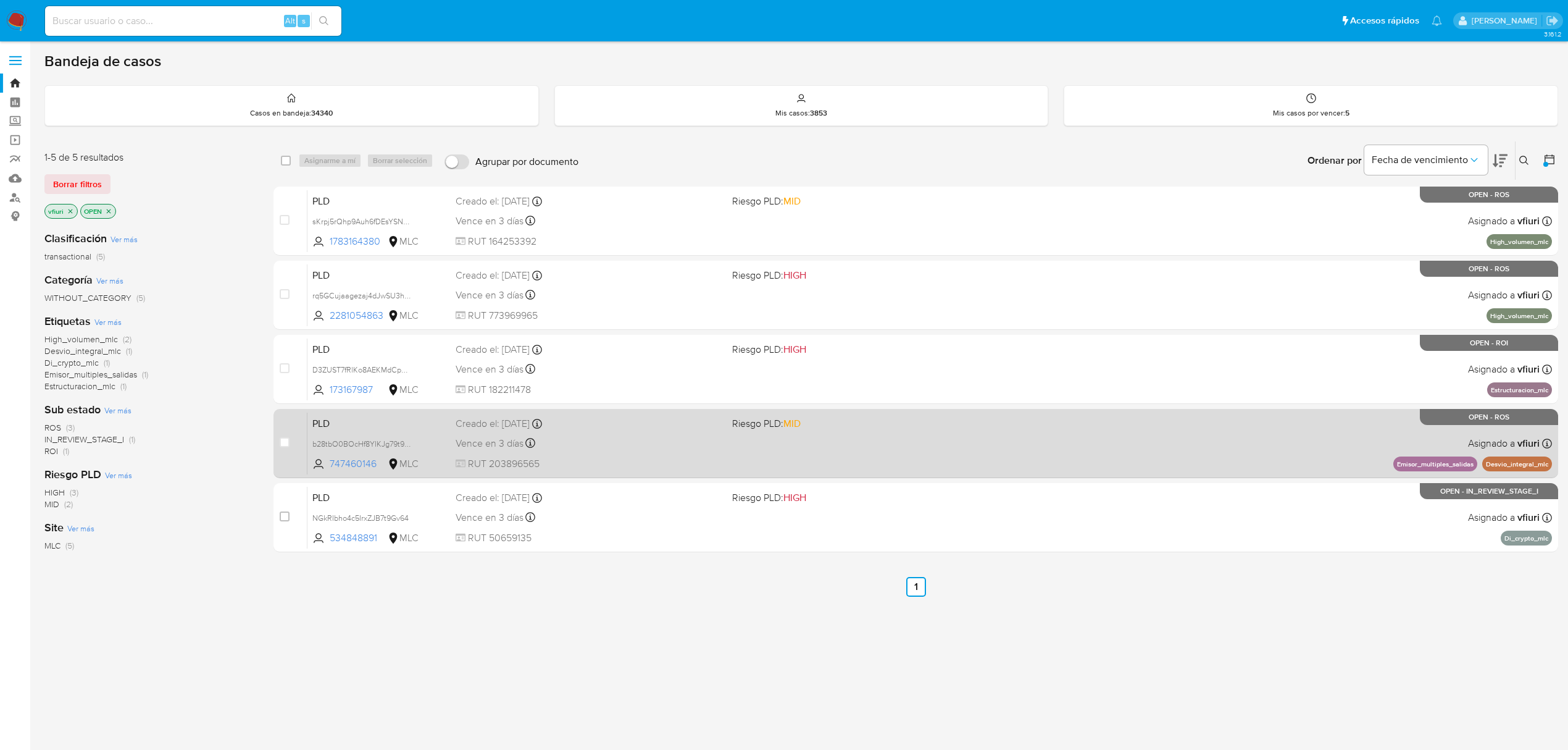
click at [649, 436] on div "Vence en 3 días Vence el 10/10/2025 16:06:31" at bounding box center [589, 443] width 267 height 17
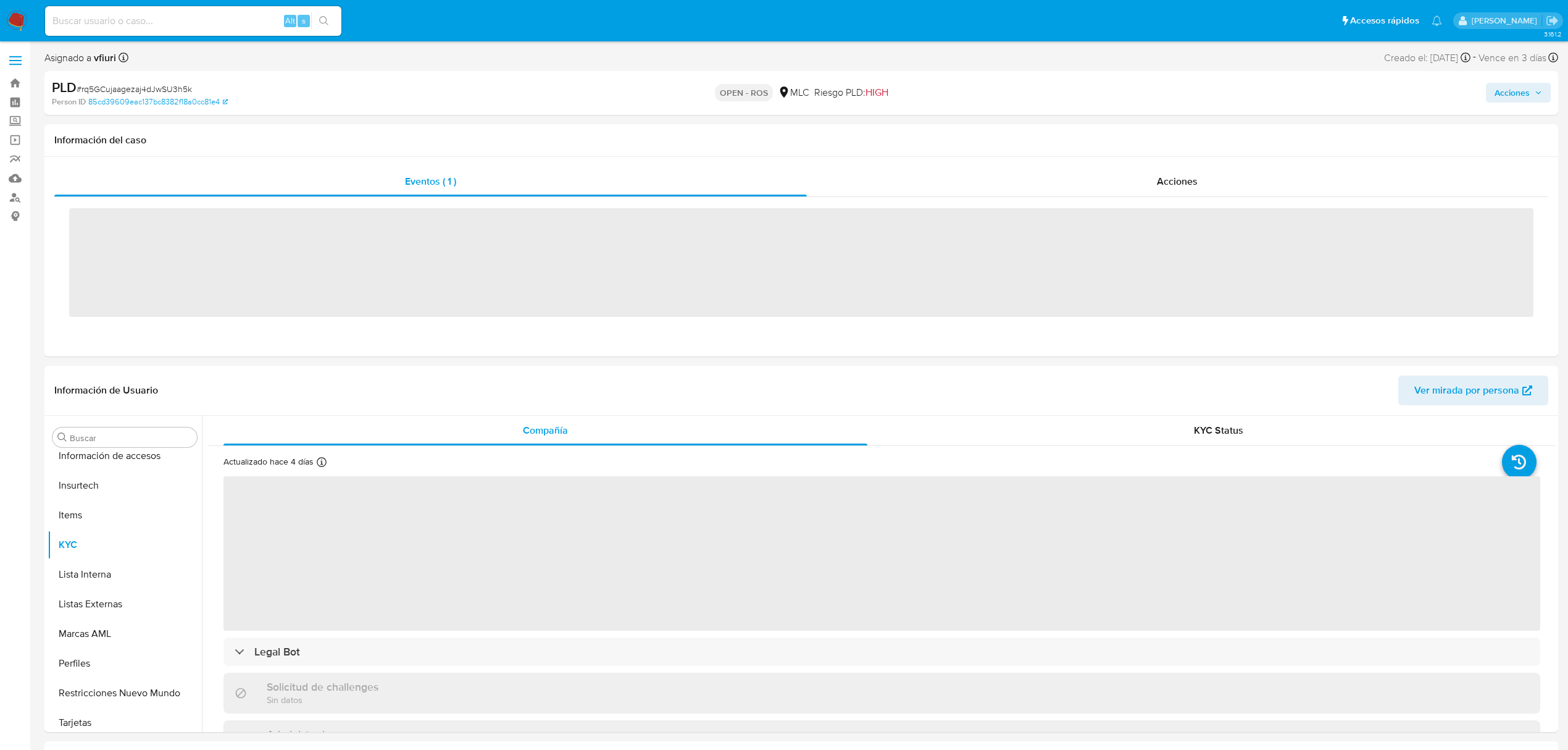
scroll to position [581, 0]
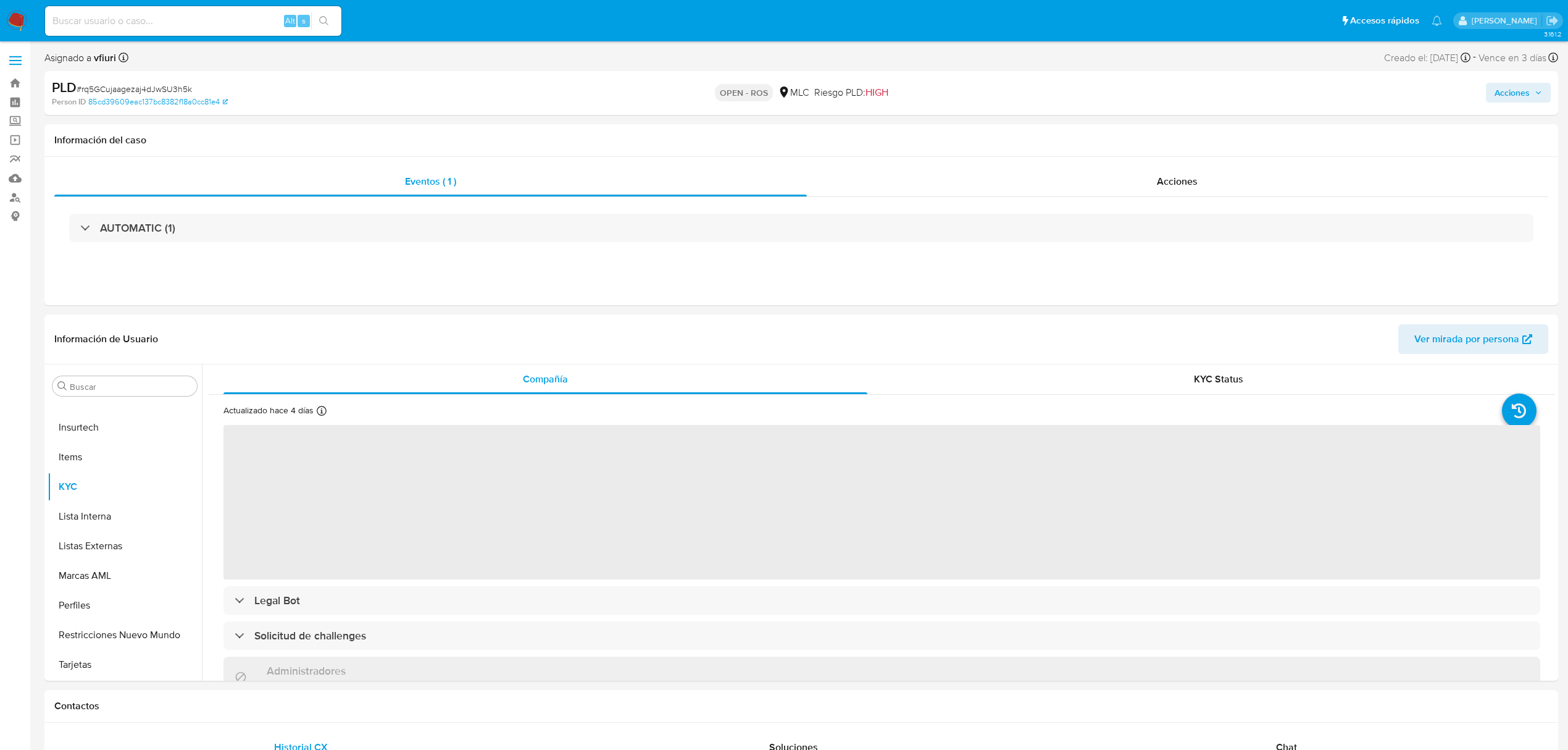
select select "10"
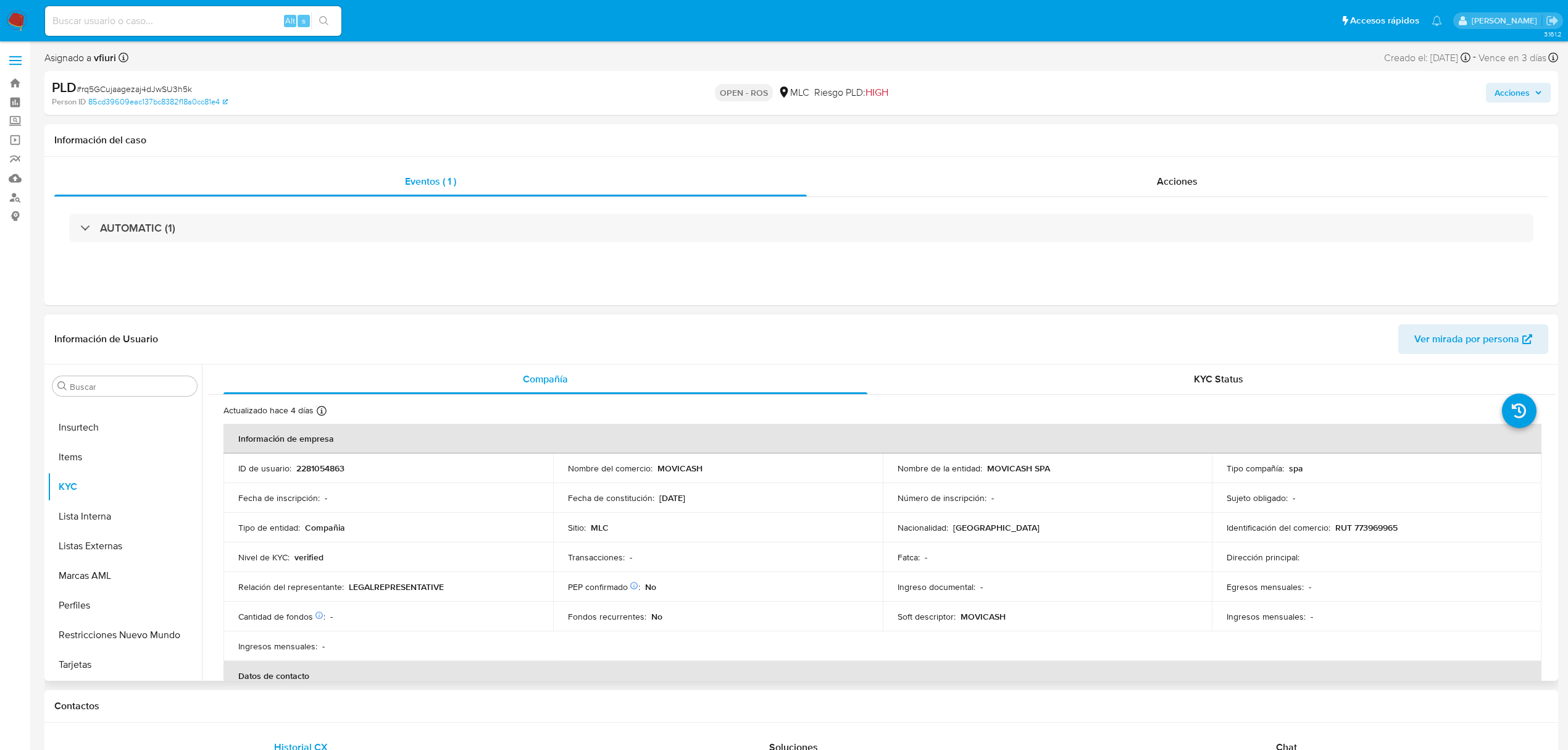
click at [329, 465] on p "2281054863" at bounding box center [321, 468] width 48 height 11
copy p "2281054863"
click at [126, 86] on span "# rq5GCujaagezaj4dJwSU3h5k" at bounding box center [134, 88] width 115 height 12
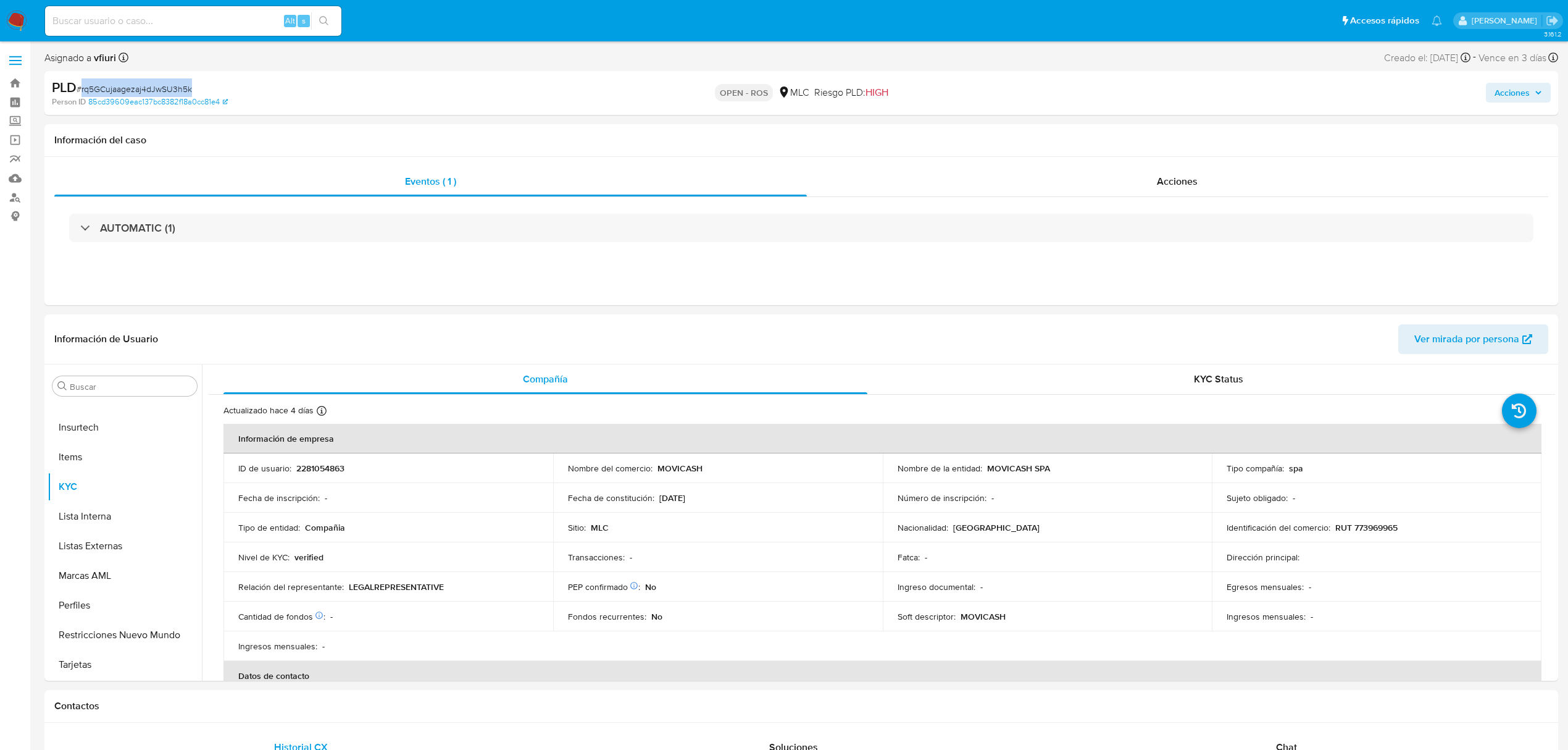
copy span "rq5GCujaagezaj4dJwSU3h5k"
click at [667, 471] on p "MOVICASH" at bounding box center [680, 468] width 45 height 11
copy p "MOVICASH"
click at [1353, 532] on p "RUT 773969965" at bounding box center [1365, 528] width 62 height 11
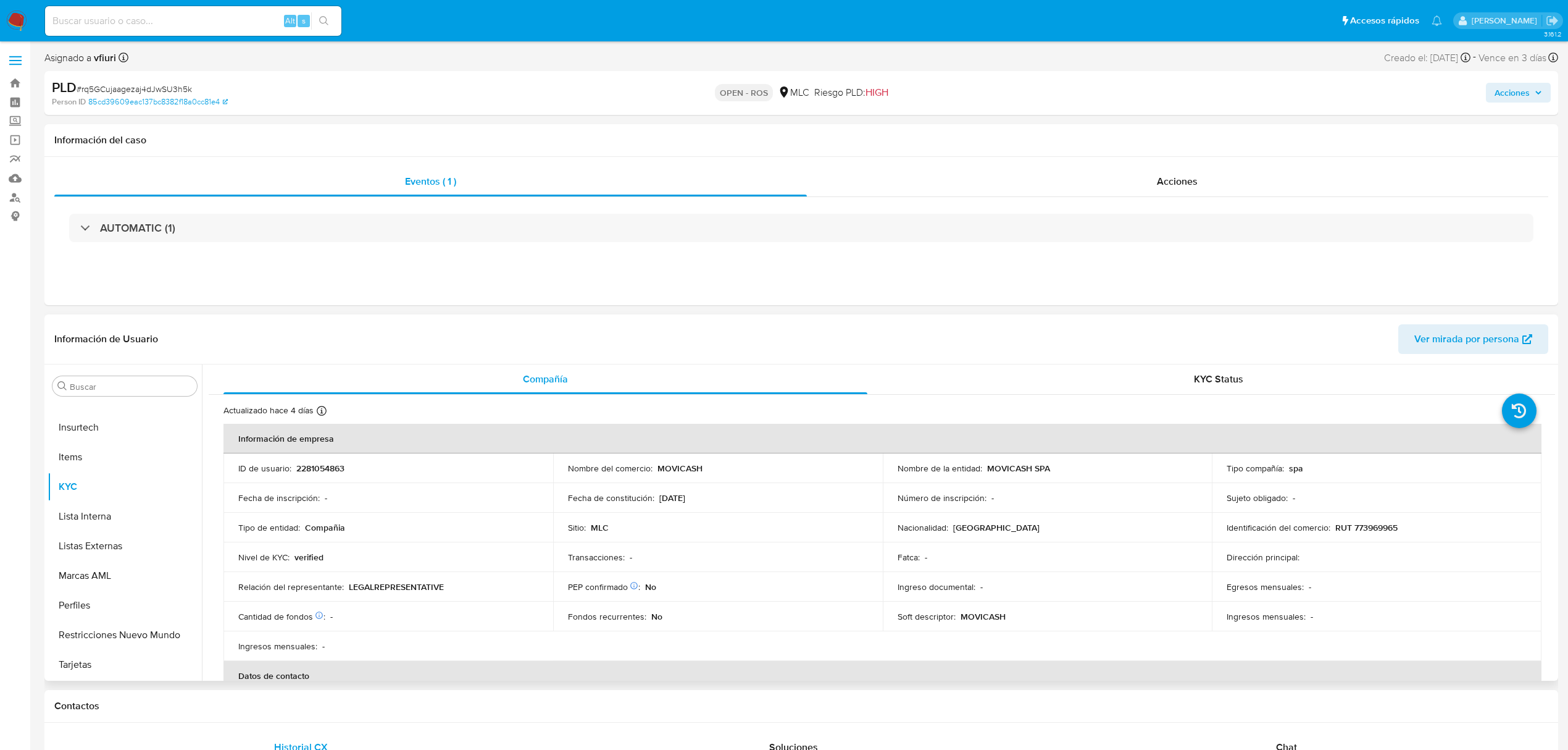
click at [1353, 525] on p "RUT 773969965" at bounding box center [1365, 528] width 62 height 11
copy p "773969965"
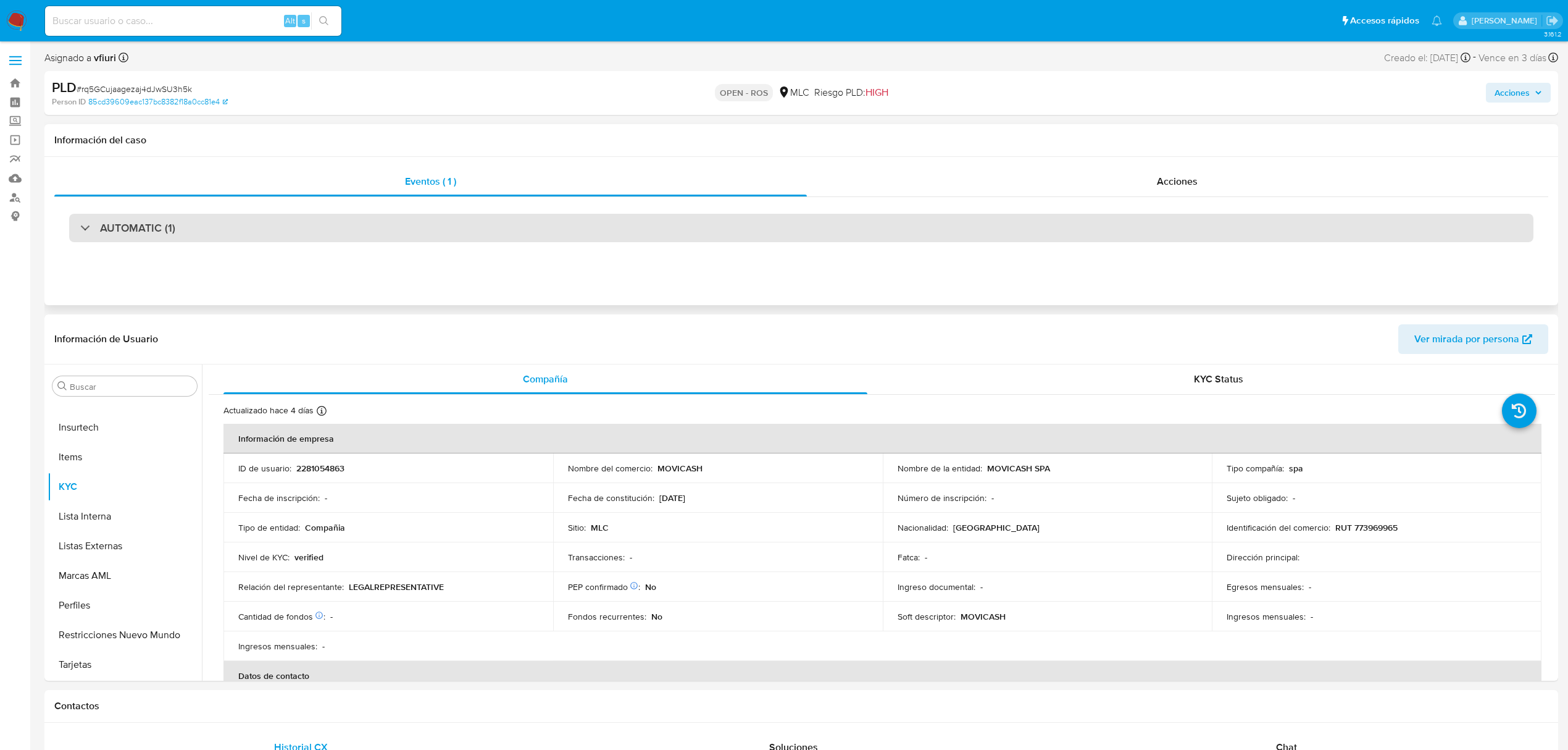
click at [307, 229] on div "AUTOMATIC (1)" at bounding box center [801, 228] width 1464 height 29
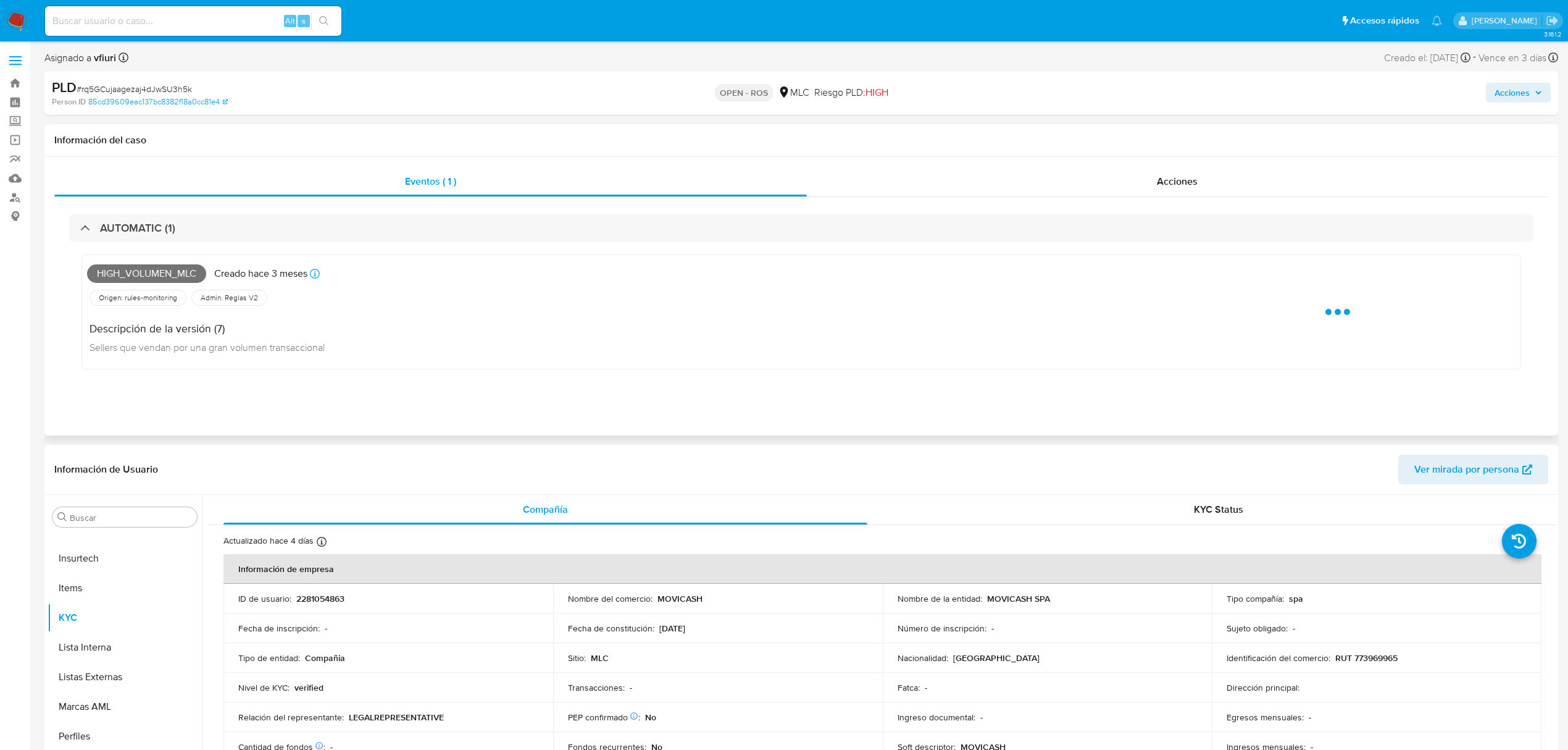
click at [182, 275] on span "High_volumen_mlc" at bounding box center [147, 274] width 119 height 19
copy span "High_volumen_mlc"
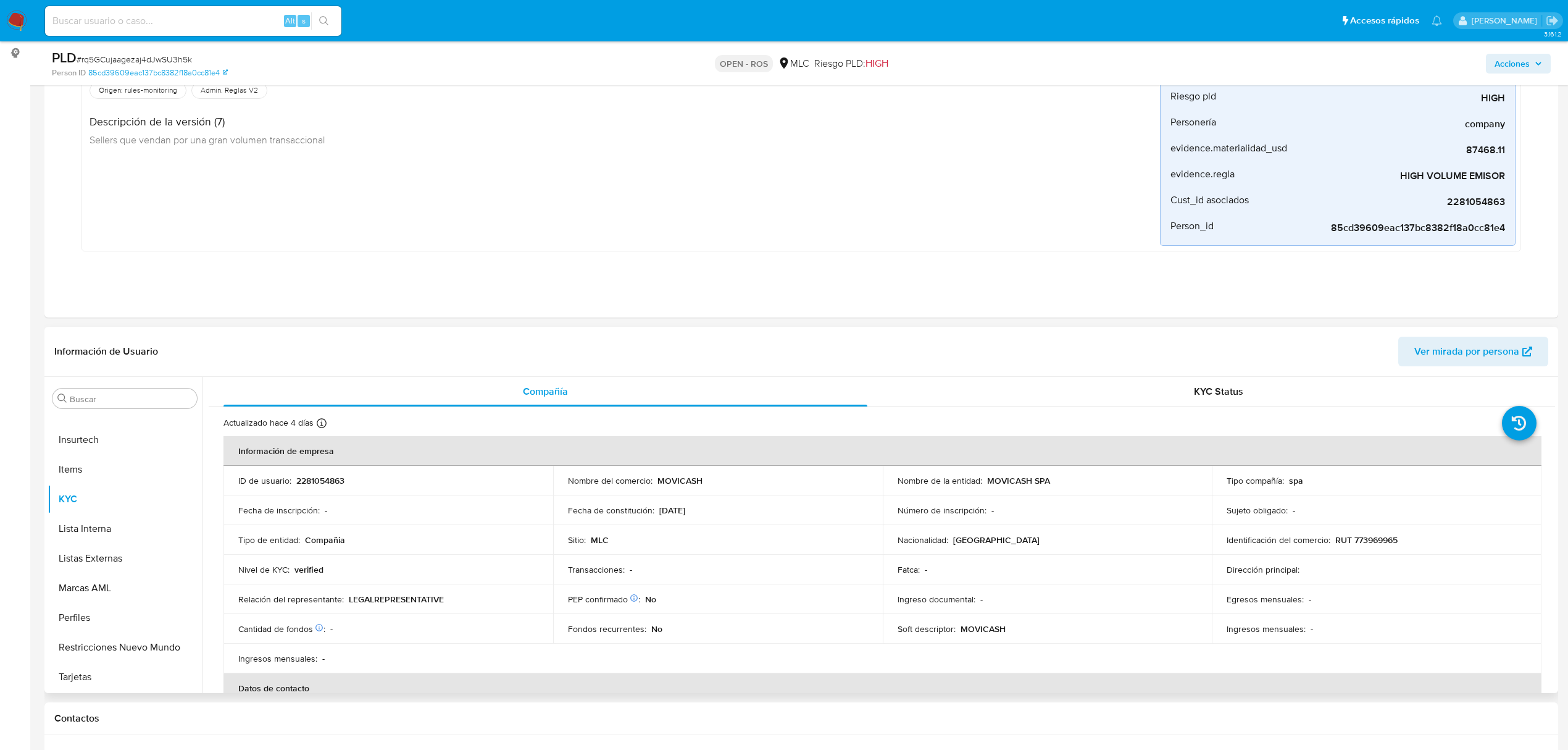
scroll to position [165, 0]
click at [311, 480] on p "2281054863" at bounding box center [321, 479] width 48 height 11
copy p "2281054863"
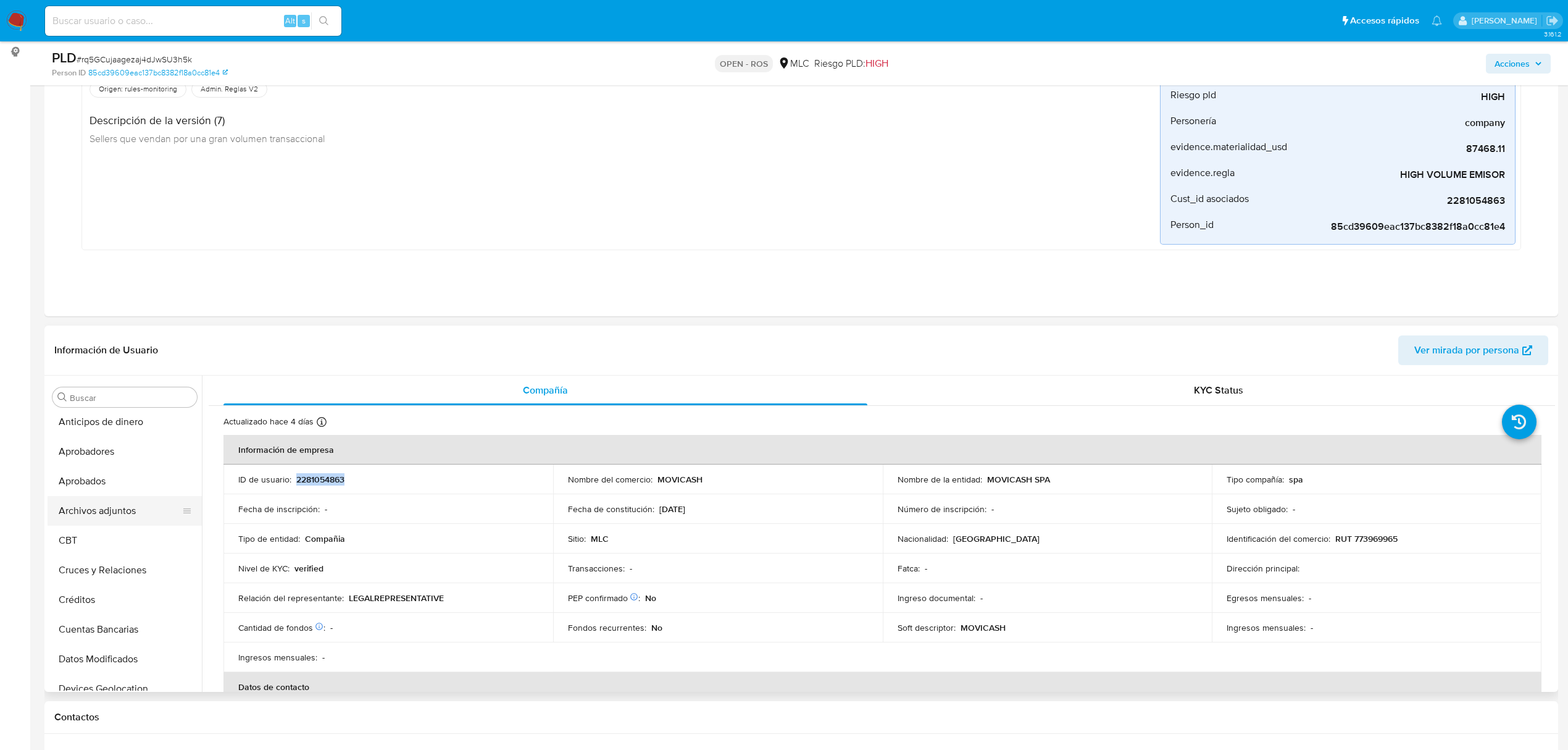
click at [65, 509] on button "Archivos adjuntos" at bounding box center [119, 511] width 144 height 30
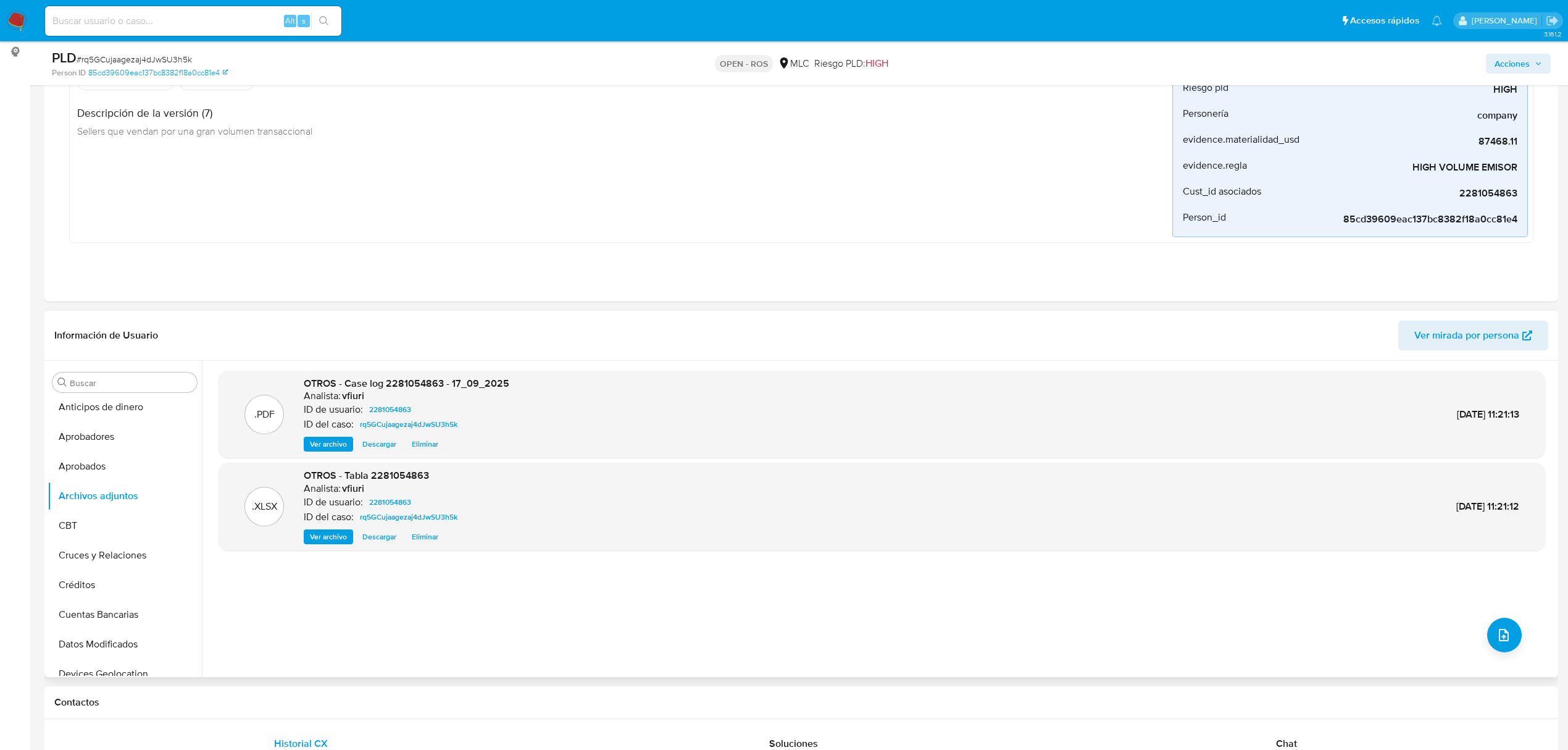
scroll to position [499, 0]
click at [82, 569] on button "KYC" at bounding box center [119, 565] width 144 height 30
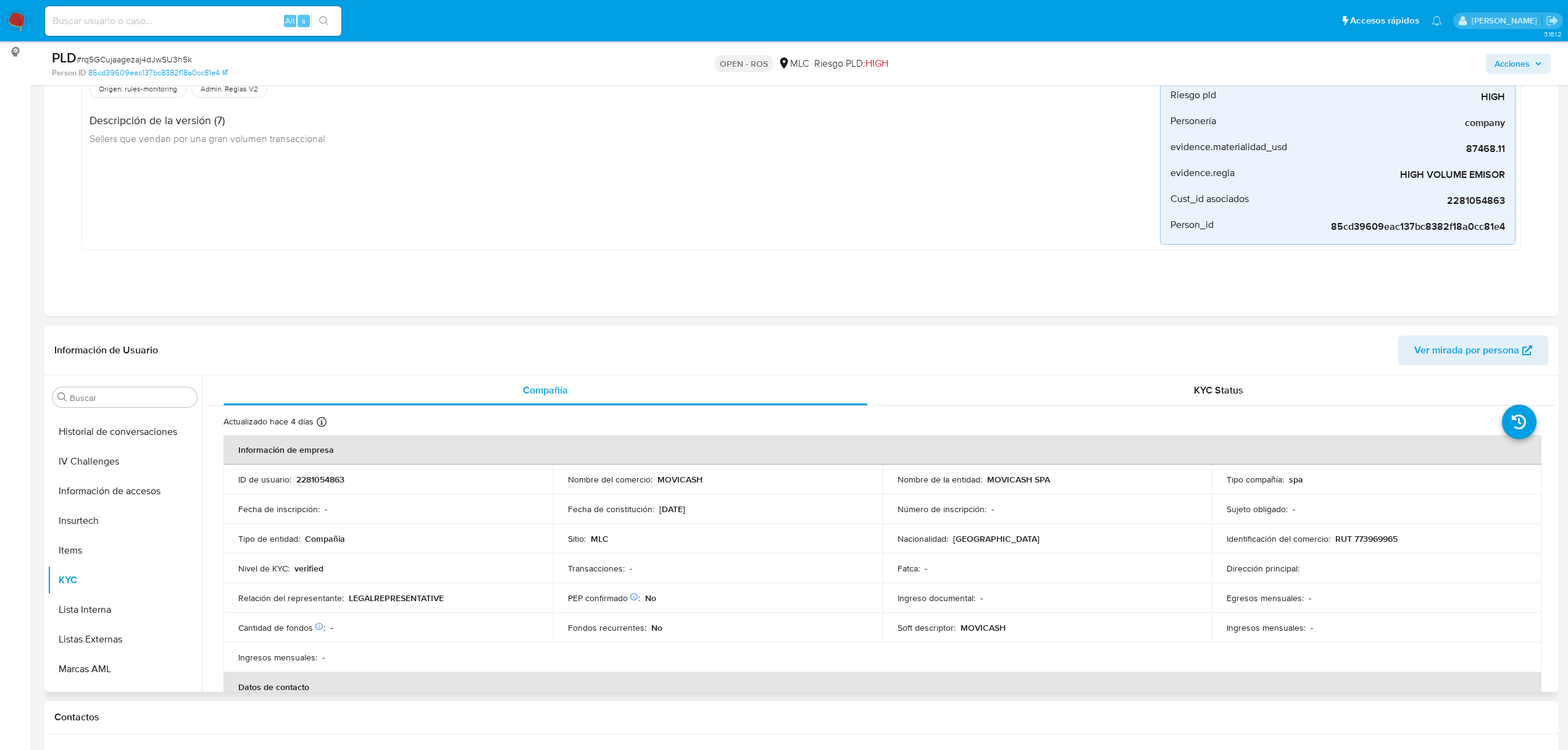
click at [329, 478] on p "2281054863" at bounding box center [321, 479] width 48 height 11
copy p "2281054863"
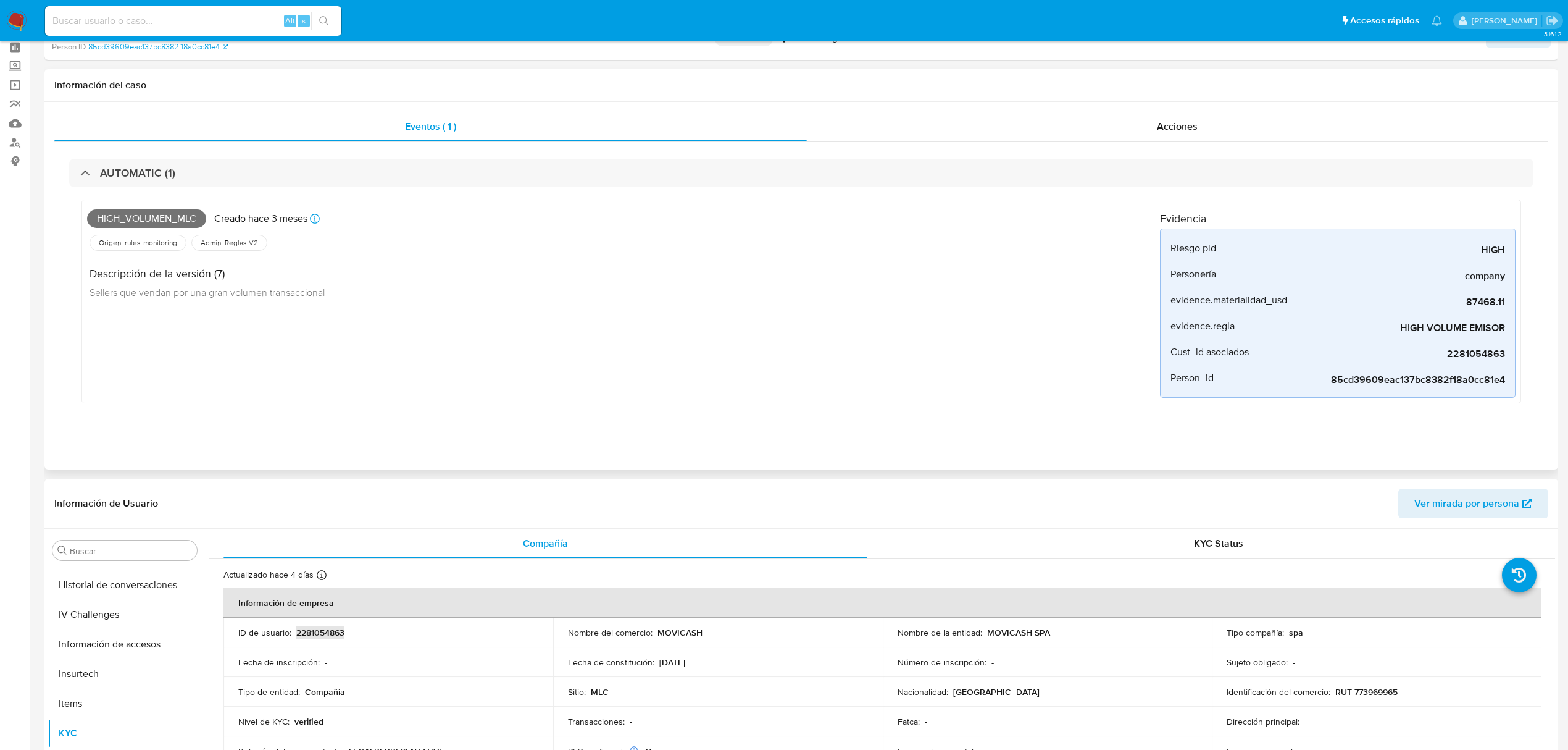
scroll to position [0, 0]
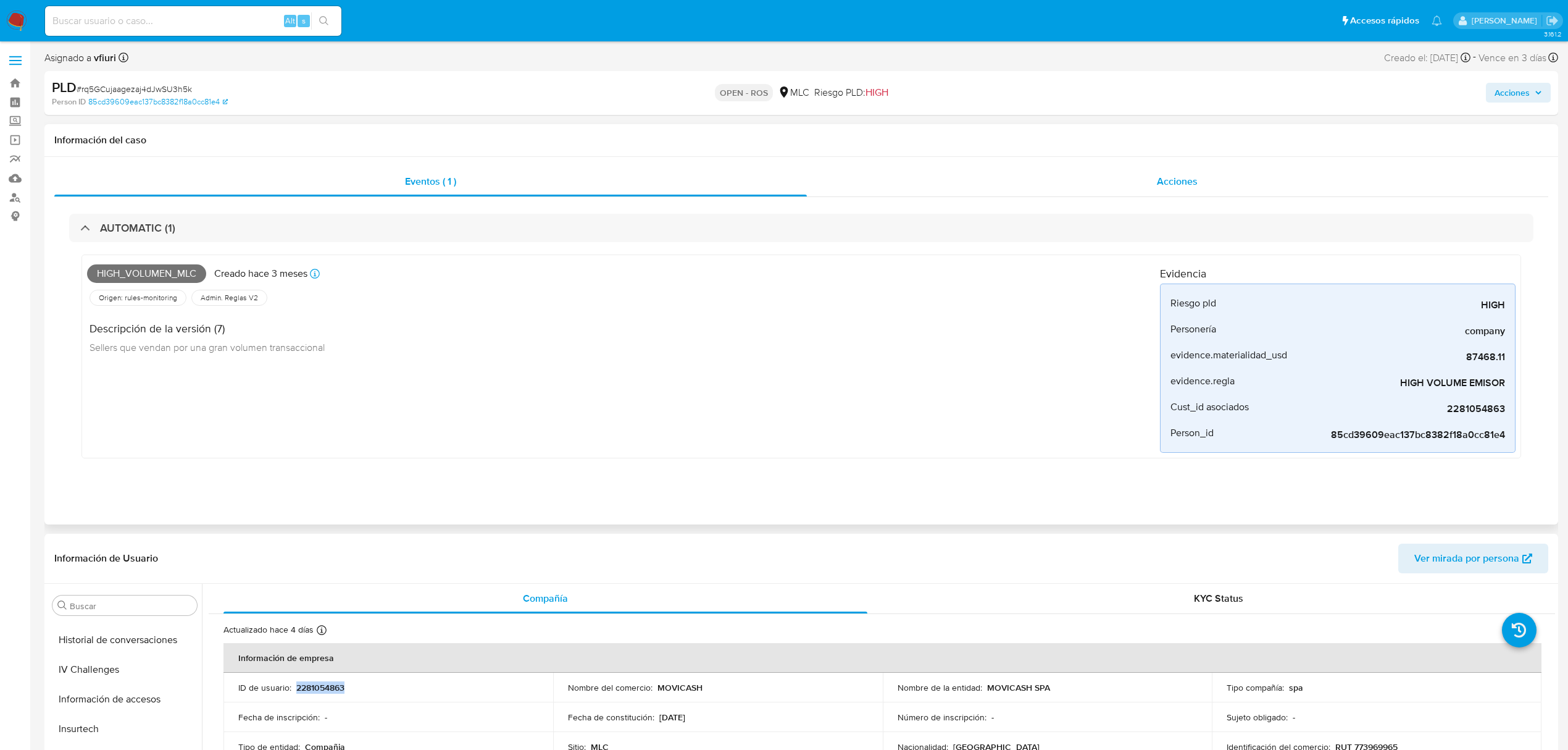
click at [1149, 171] on div "Acciones" at bounding box center [1177, 181] width 742 height 30
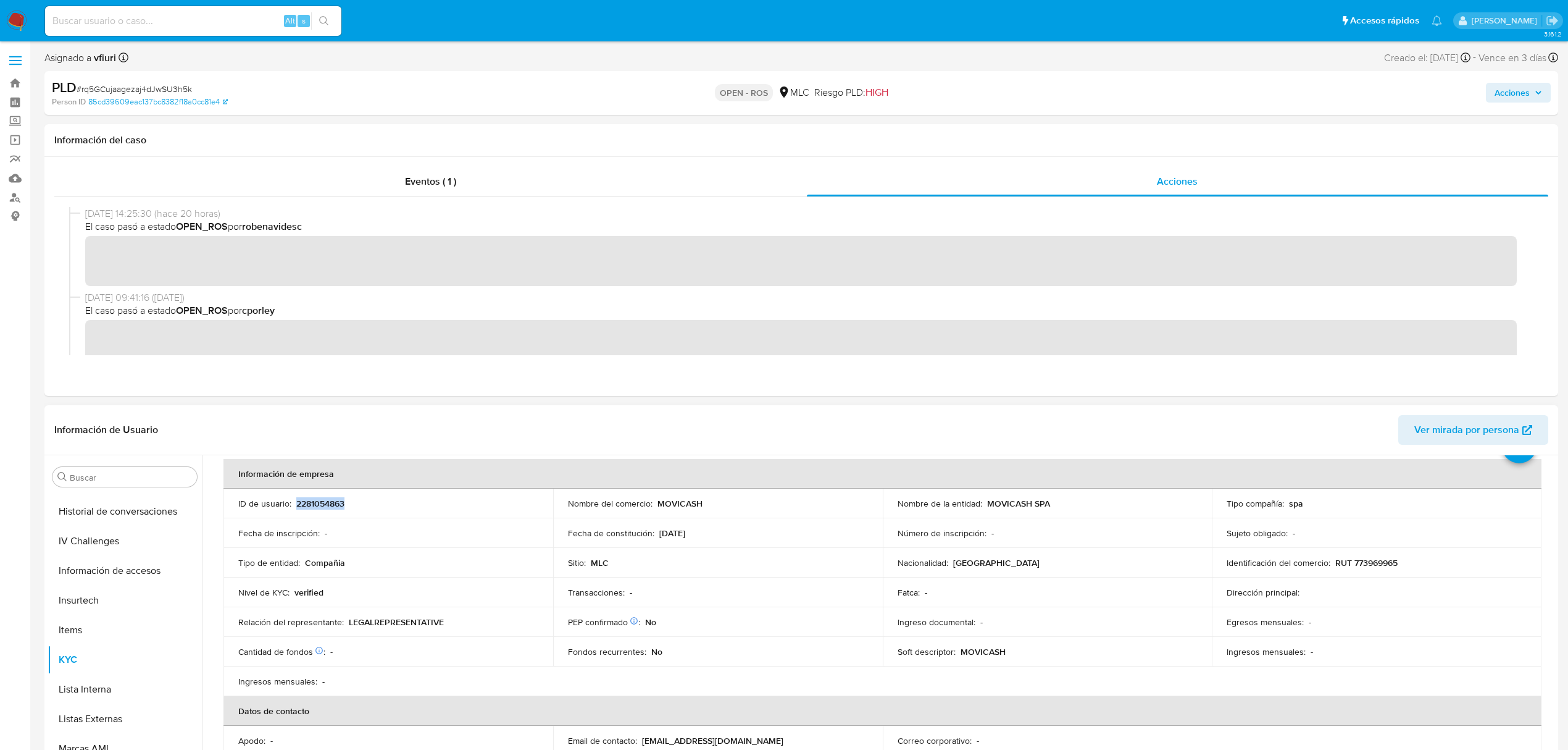
scroll to position [82, 0]
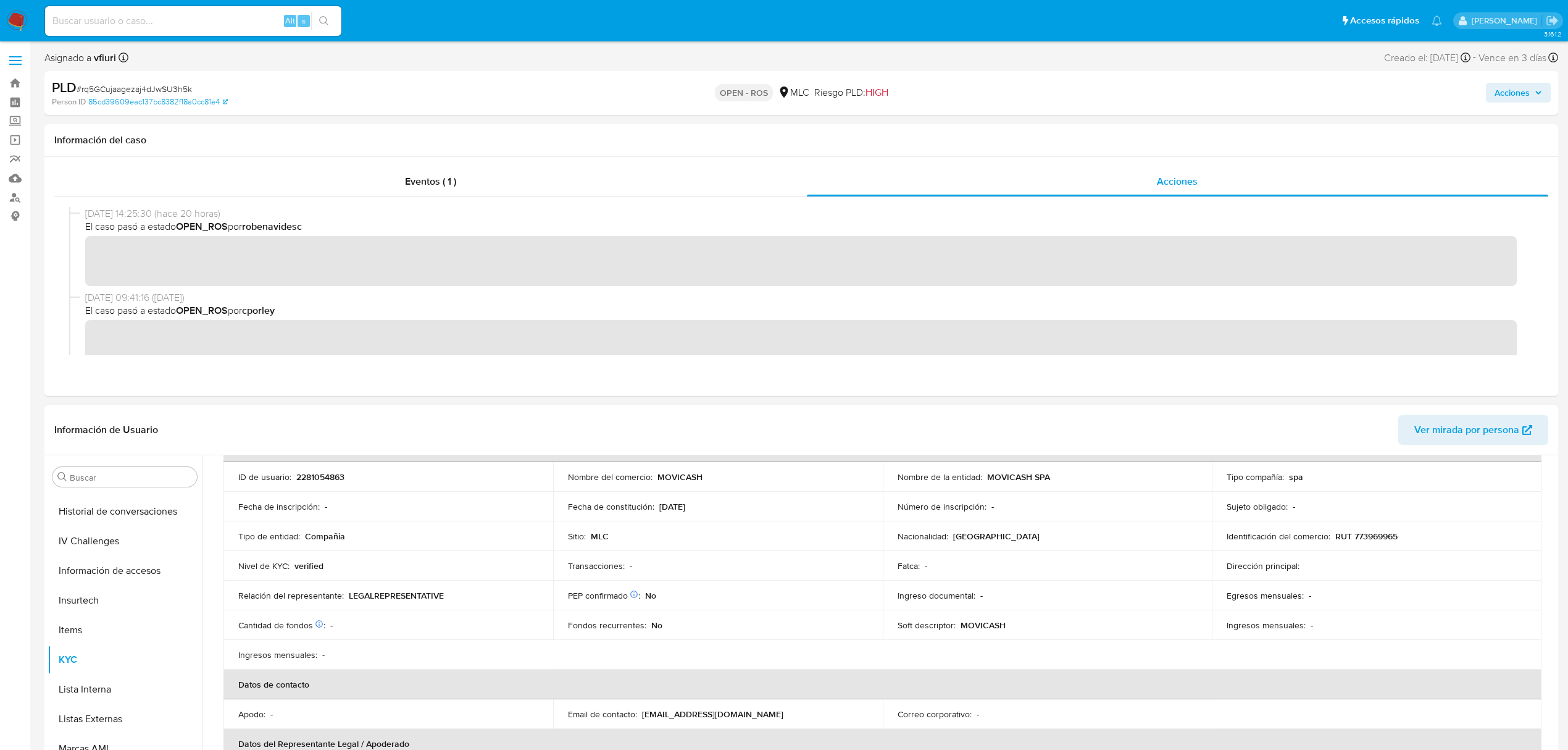
click at [1363, 536] on p "RUT 773969965" at bounding box center [1365, 536] width 62 height 11
copy p "773969965"
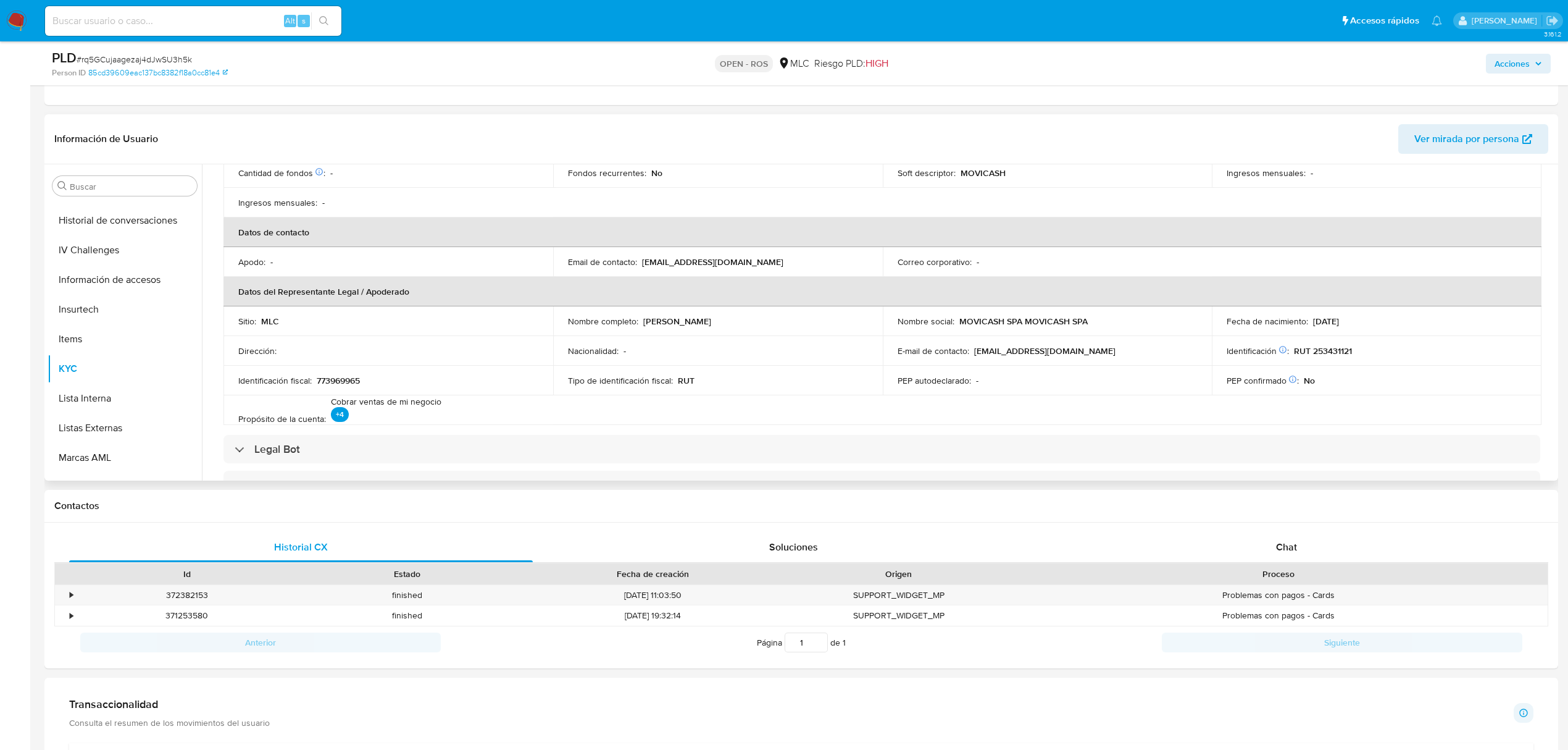
scroll to position [247, 0]
drag, startPoint x: 638, startPoint y: 317, endPoint x: 722, endPoint y: 312, distance: 84.1
click at [722, 312] on div "Nombre completo : Johnson Lee Exavier" at bounding box center [718, 316] width 300 height 11
copy div "Johnson Lee Exavier"
drag, startPoint x: 1294, startPoint y: 352, endPoint x: 1344, endPoint y: 346, distance: 50.4
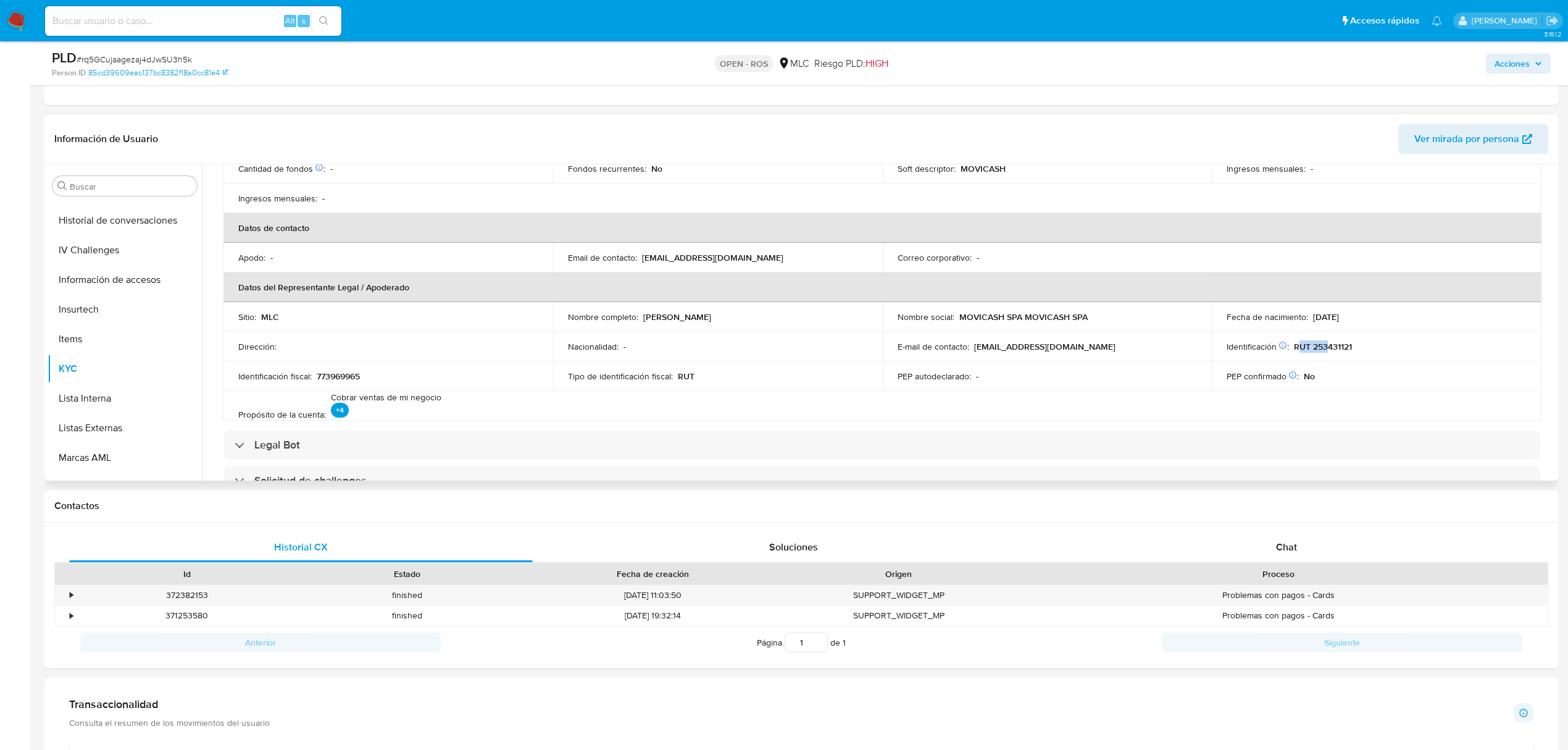
click at [1326, 352] on p "RUT 253431121" at bounding box center [1322, 346] width 58 height 11
click at [1349, 344] on div "Identificación Nº de serie: 604139996 : RUT 253431121" at bounding box center [1376, 346] width 300 height 11
drag, startPoint x: 1350, startPoint y: 344, endPoint x: 1287, endPoint y: 344, distance: 63.0
click at [1287, 344] on div "Identificación Nº de serie: 604139996 : RUT 253431121" at bounding box center [1376, 346] width 300 height 11
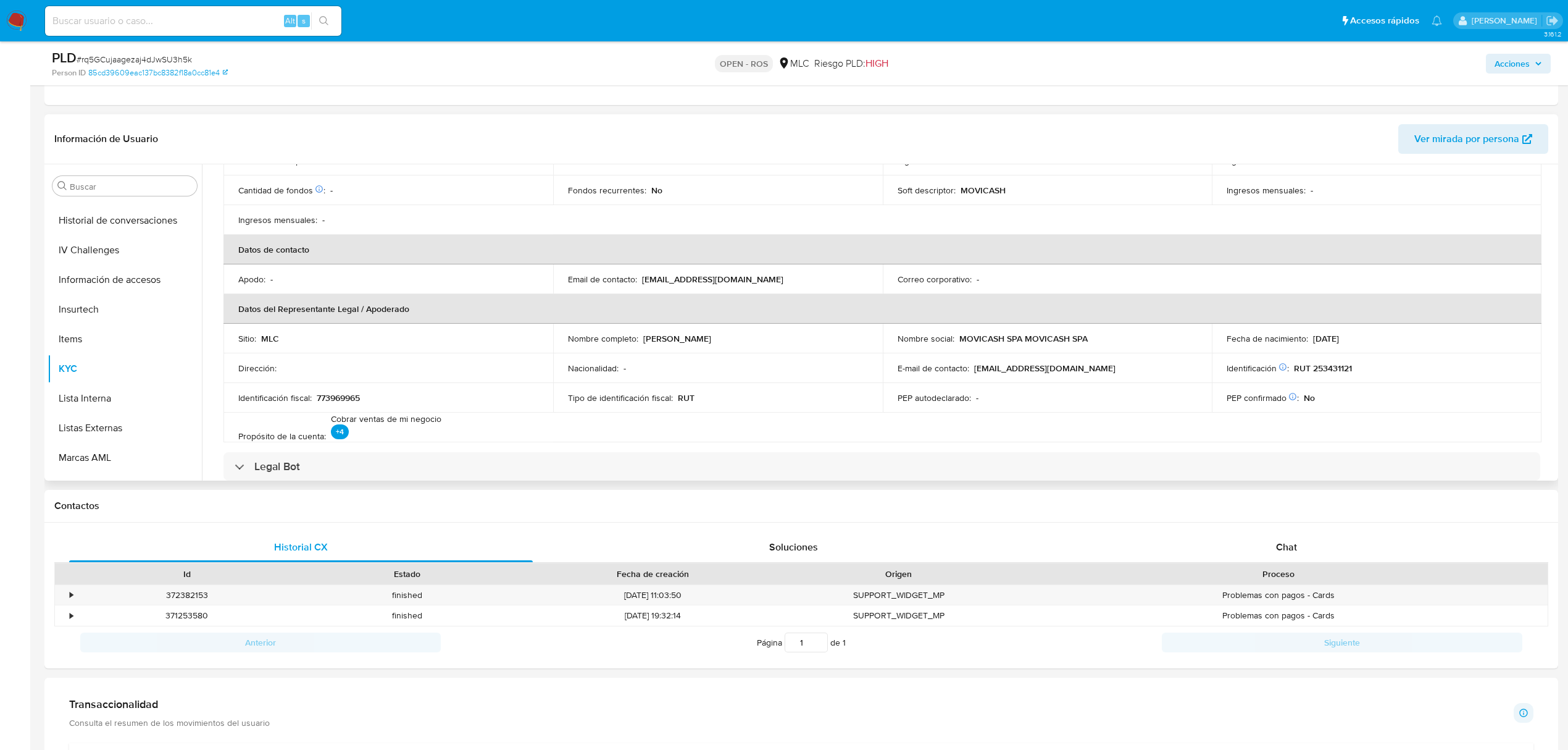
scroll to position [0, 0]
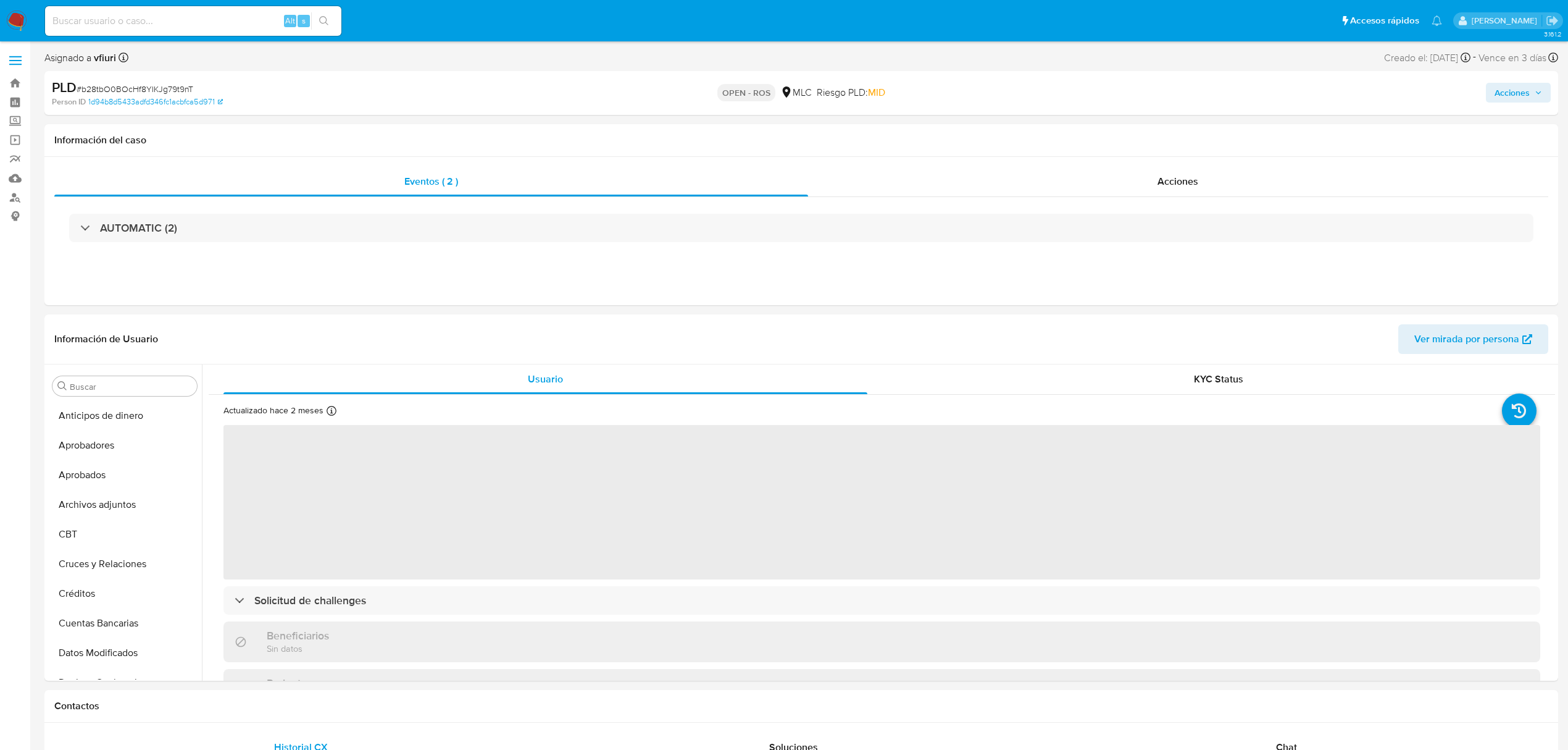
select select "10"
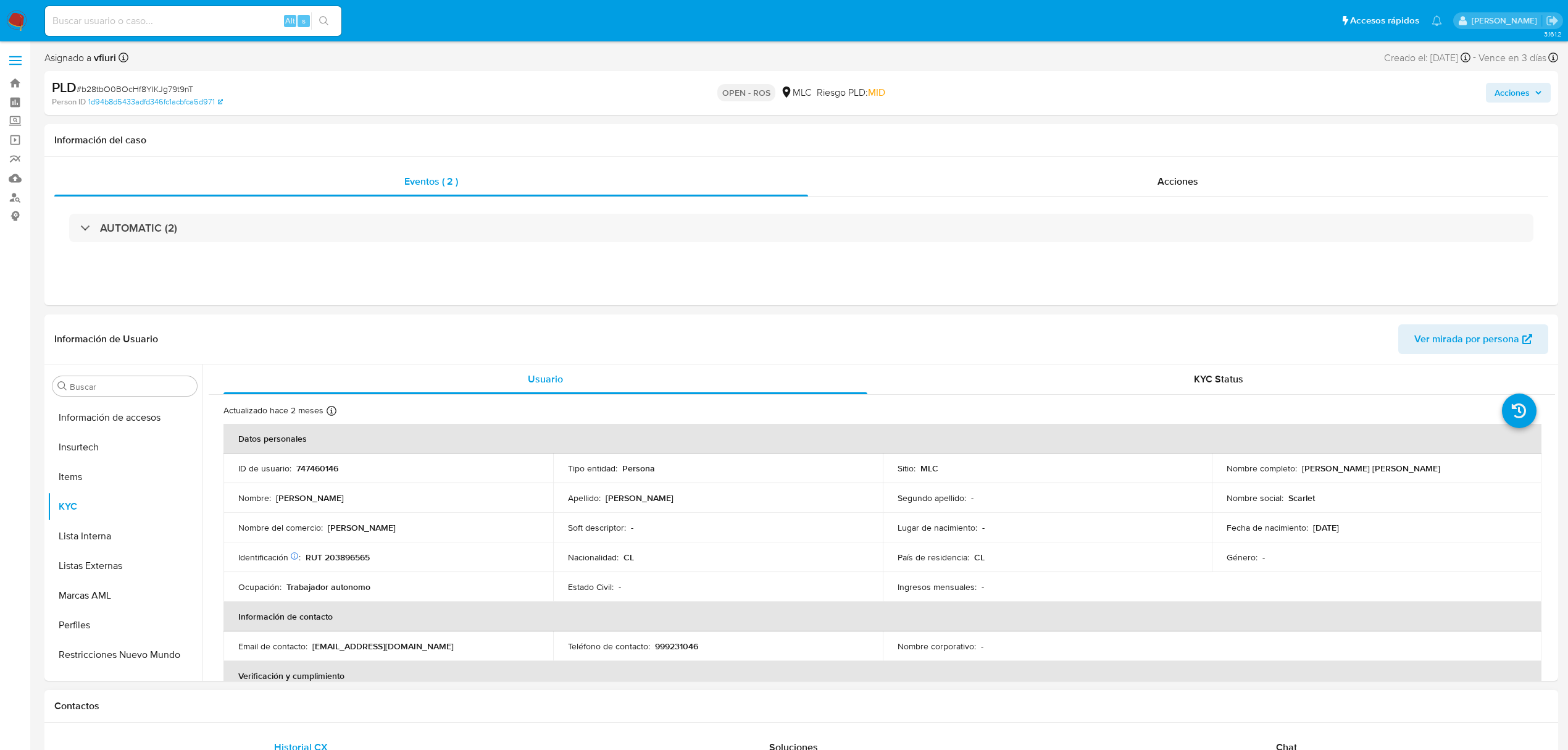
scroll to position [581, 0]
click at [312, 464] on p "747460146" at bounding box center [317, 468] width 42 height 11
copy p "747460146"
click at [140, 90] on span "# b28tbO0BOcHf8YIKJg79t9nT" at bounding box center [134, 88] width 116 height 12
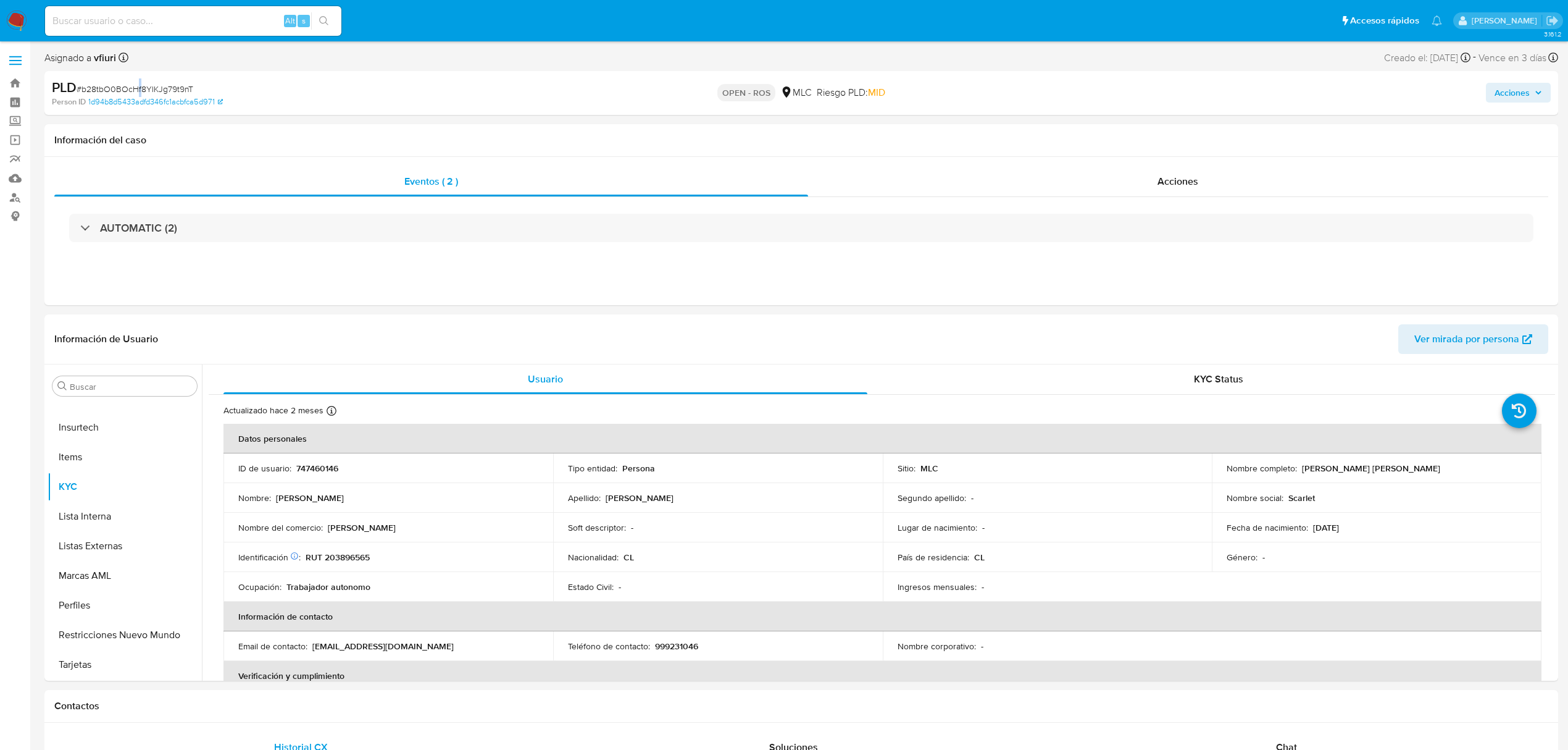
drag, startPoint x: 140, startPoint y: 90, endPoint x: 135, endPoint y: 95, distance: 7.1
click at [140, 95] on span "# b28tbO0BOcHf8YIKJg79t9nT" at bounding box center [134, 88] width 116 height 12
click at [135, 95] on span "# b28tbO0BOcHf8YIKJg79t9nT" at bounding box center [134, 88] width 116 height 12
copy span "b28tbO0BOcHf8YIKJg79t9nT"
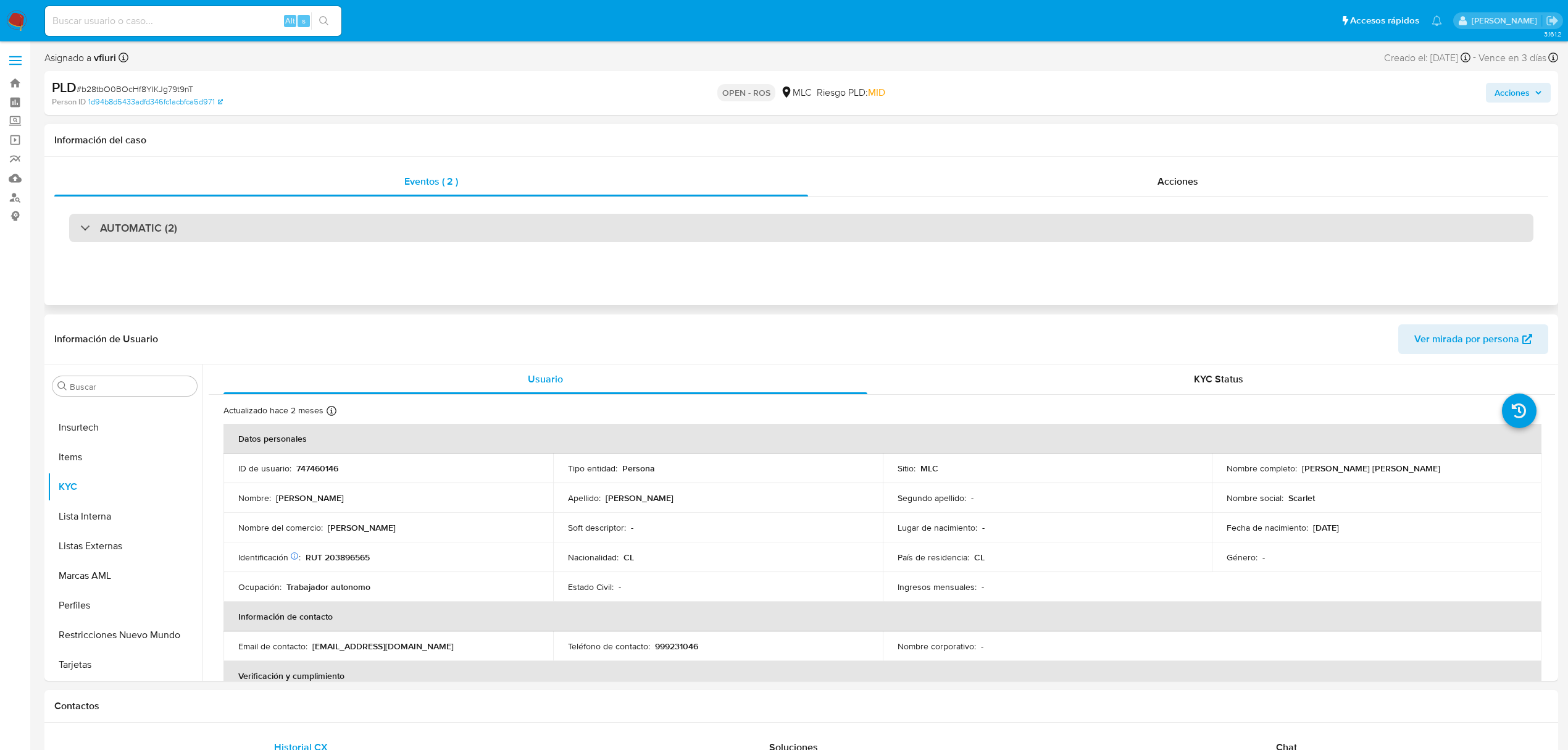
click at [248, 223] on div "AUTOMATIC (2)" at bounding box center [801, 228] width 1464 height 29
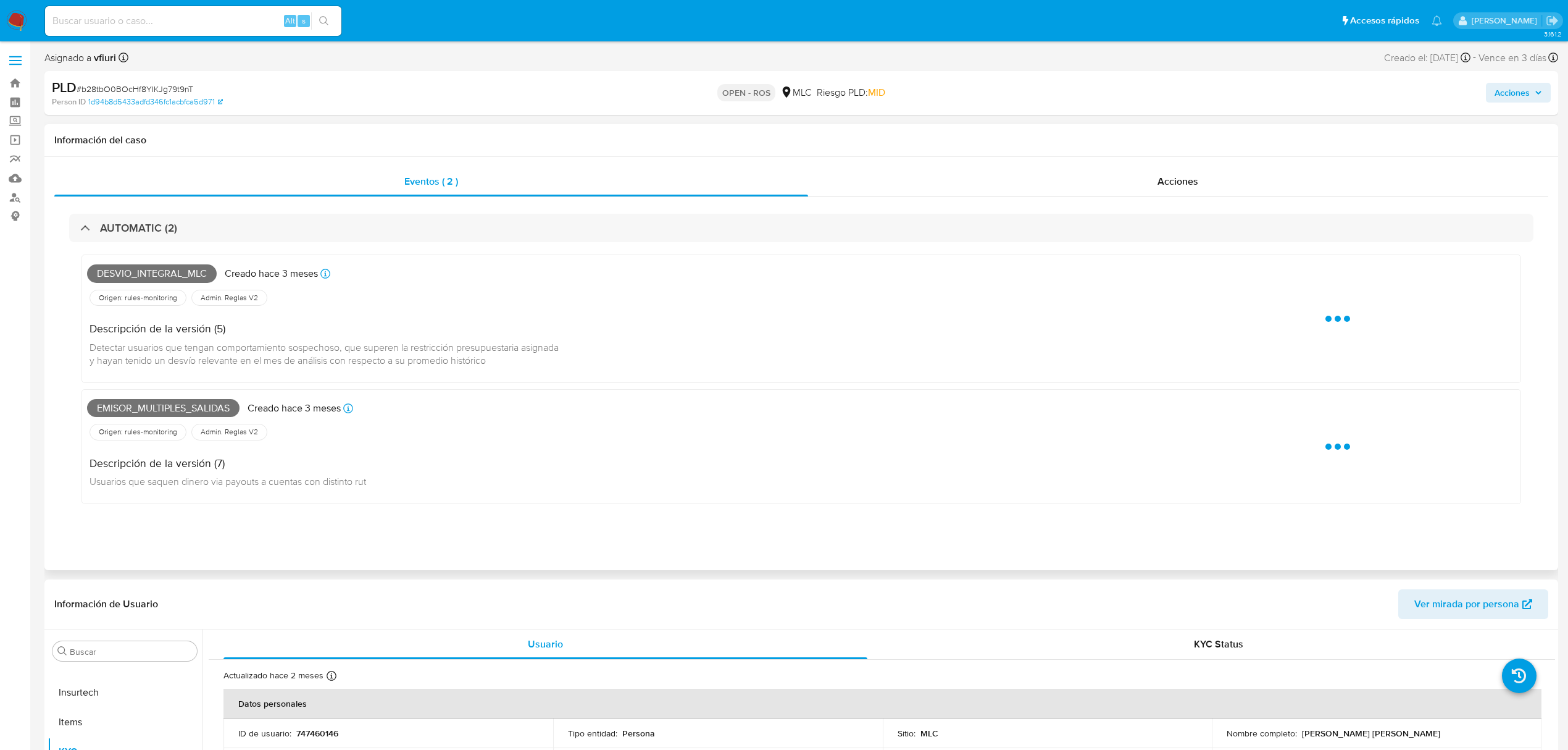
click at [175, 273] on span "Desvio_integral_mlc" at bounding box center [152, 274] width 129 height 19
copy span "Desvio_integral_mlc"
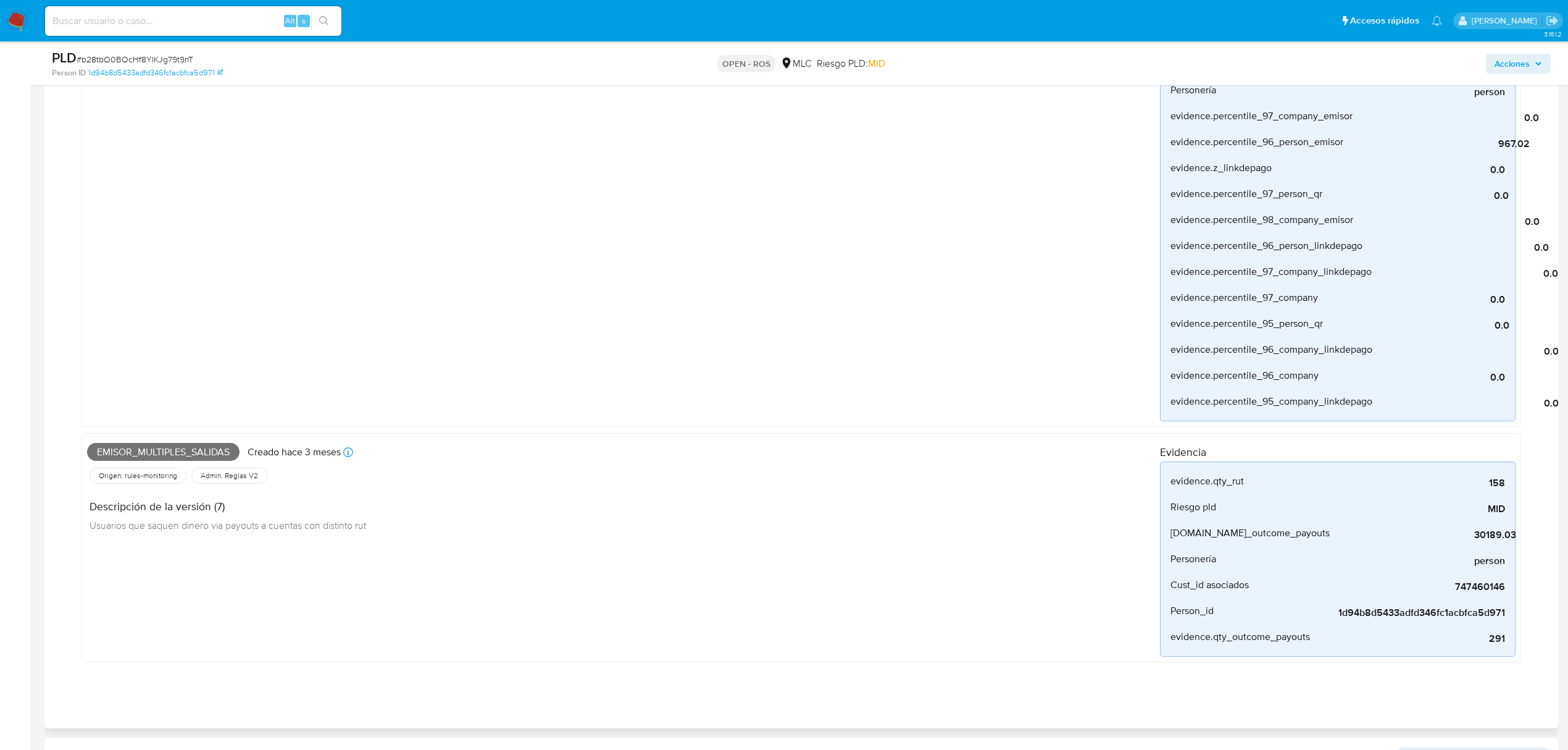
scroll to position [741, 0]
click at [196, 450] on span "Emisor_multiples_salidas" at bounding box center [164, 450] width 153 height 19
copy span "Emisor_multiples_salidas"
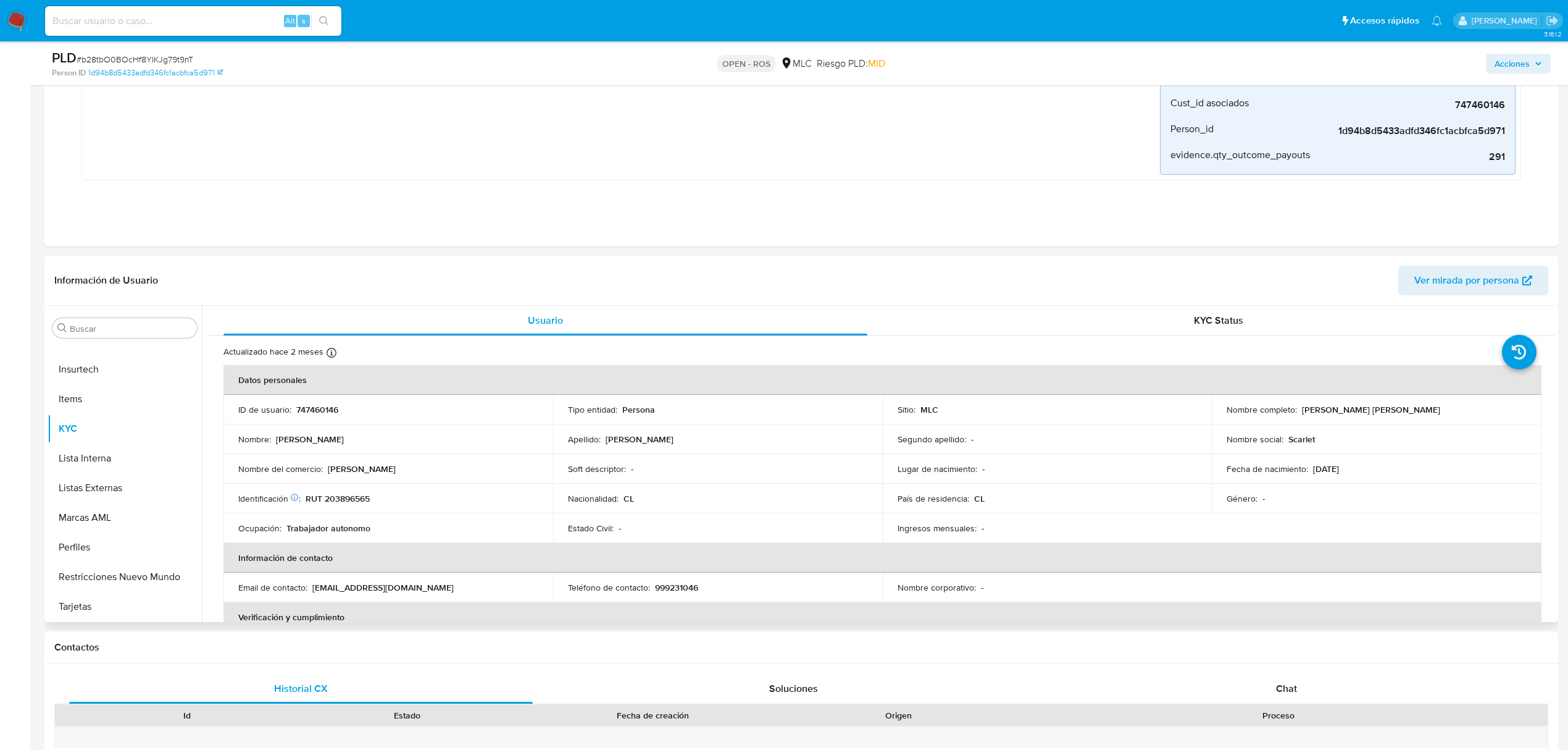
scroll to position [1235, 0]
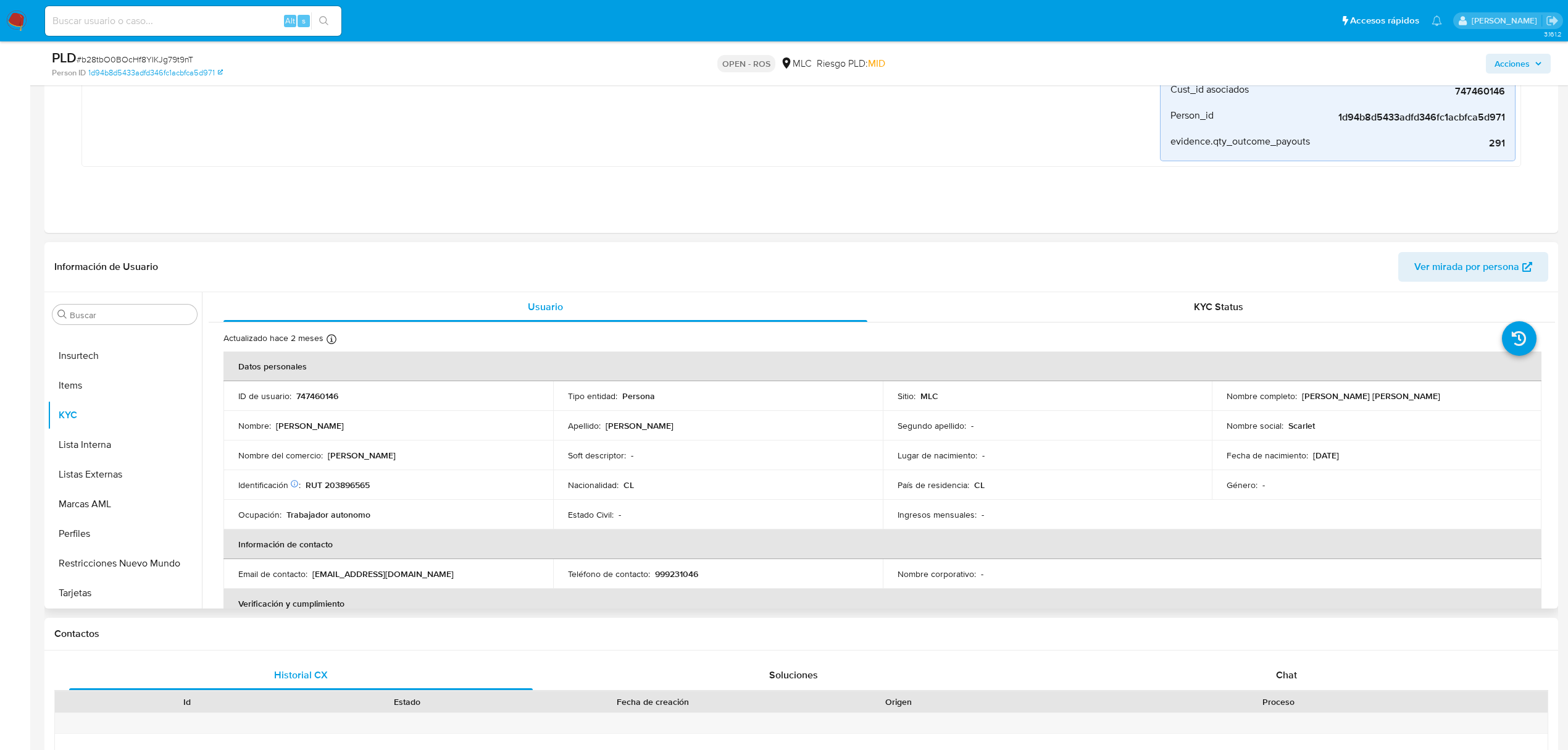
click at [365, 484] on p "RUT 203896565" at bounding box center [337, 485] width 64 height 11
copy p "203896565"
drag, startPoint x: 1297, startPoint y: 400, endPoint x: 1413, endPoint y: 400, distance: 116.0
click at [1421, 396] on div "Nombre completo : [PERSON_NAME] [PERSON_NAME]" at bounding box center [1376, 395] width 300 height 11
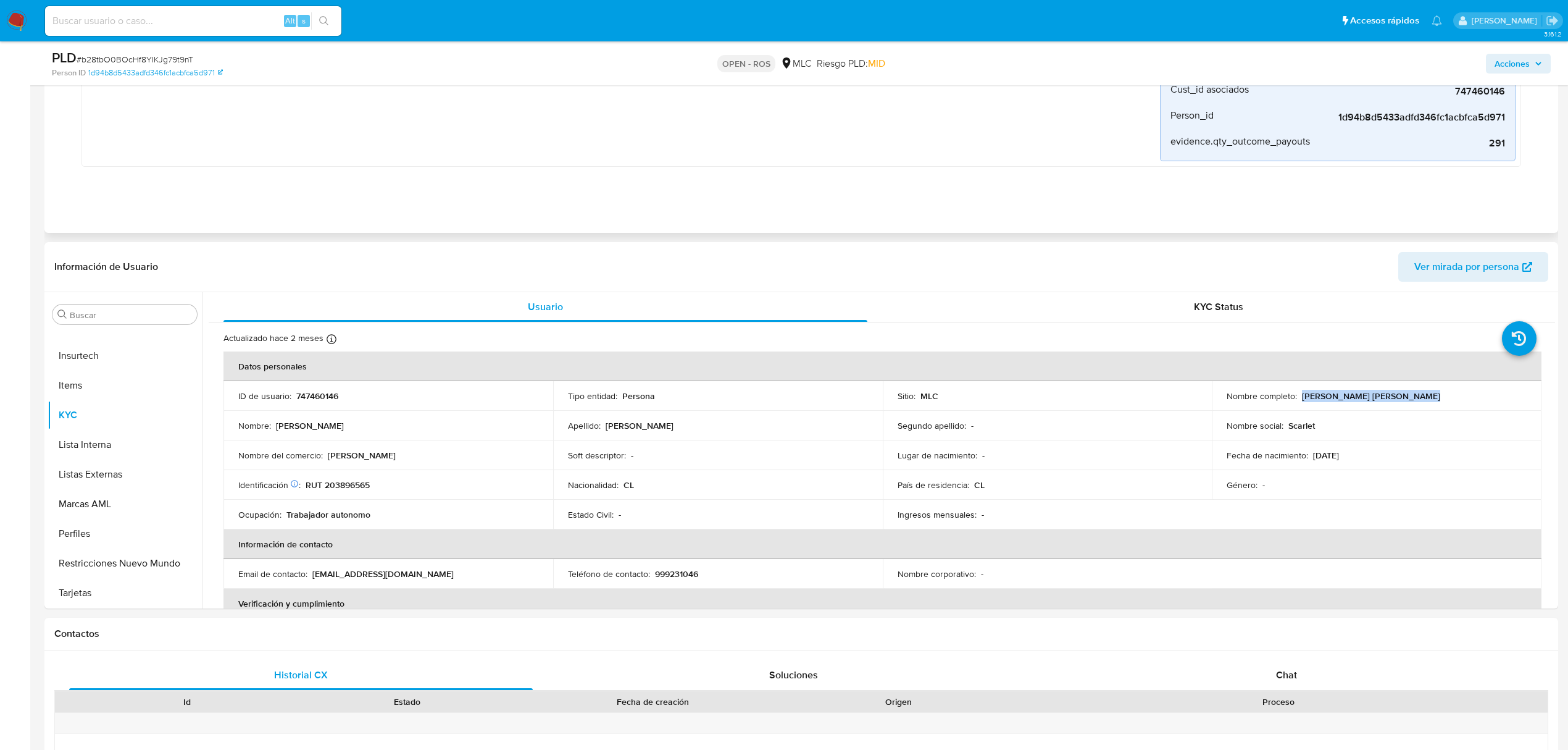
copy p "[PERSON_NAME] [PERSON_NAME]"
click at [301, 394] on p "747460146" at bounding box center [317, 395] width 42 height 11
copy p "747460146"
click at [365, 484] on p "RUT 203896565" at bounding box center [337, 485] width 64 height 11
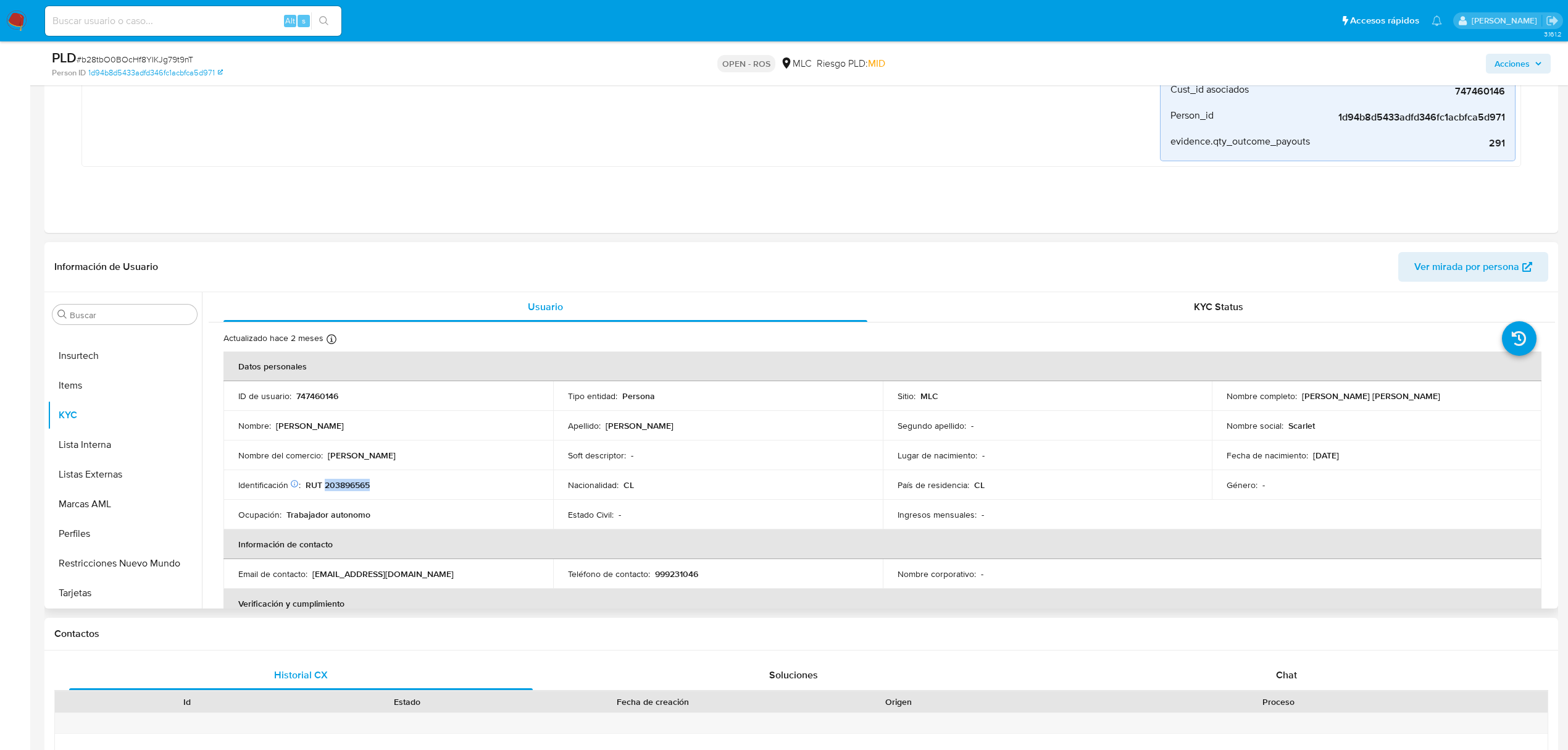
click at [365, 482] on p "RUT 203896565" at bounding box center [337, 485] width 64 height 11
copy p "203896565"
